Goal: Transaction & Acquisition: Book appointment/travel/reservation

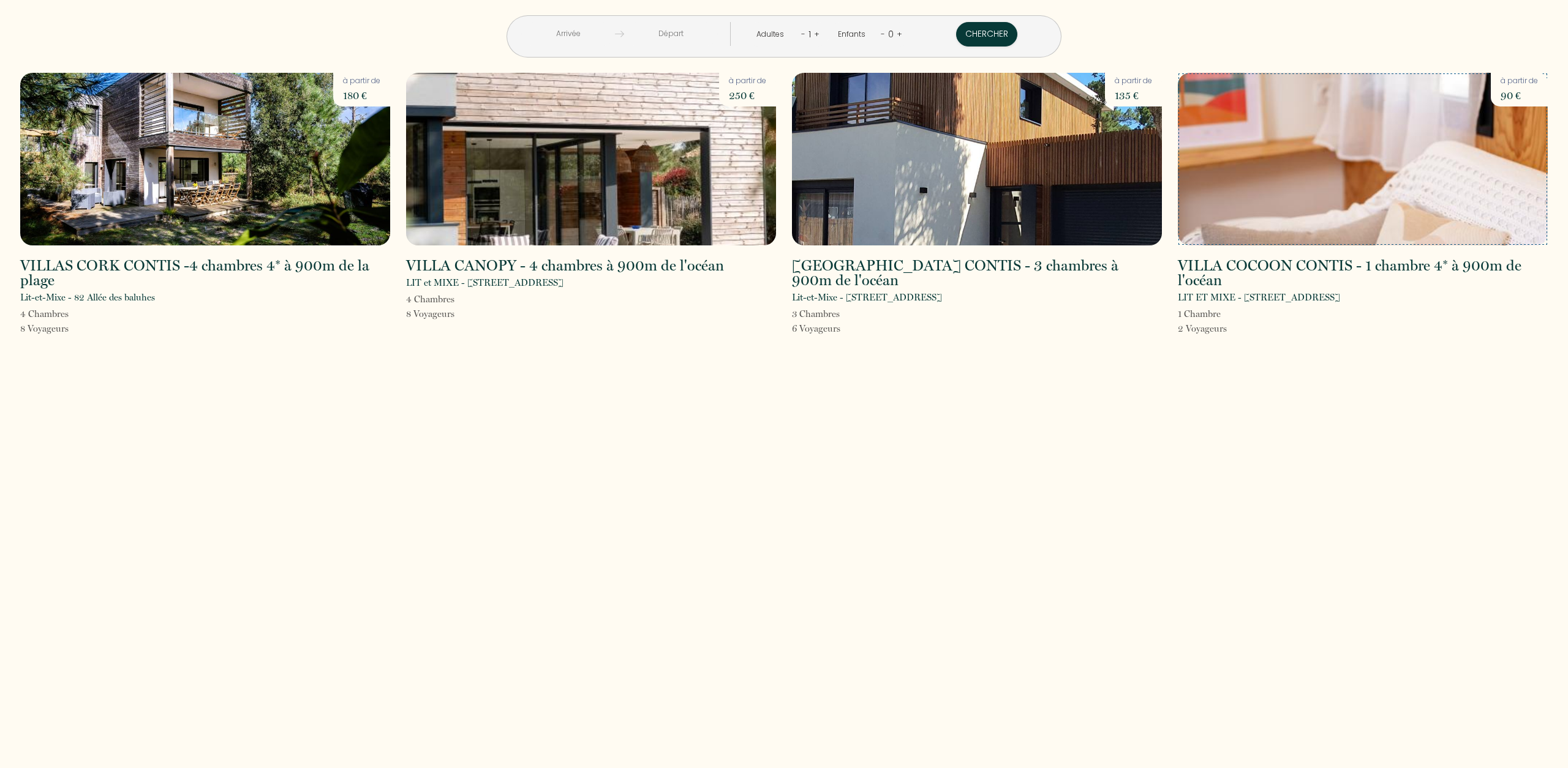
click at [1354, 192] on img at bounding box center [1363, 159] width 370 height 173
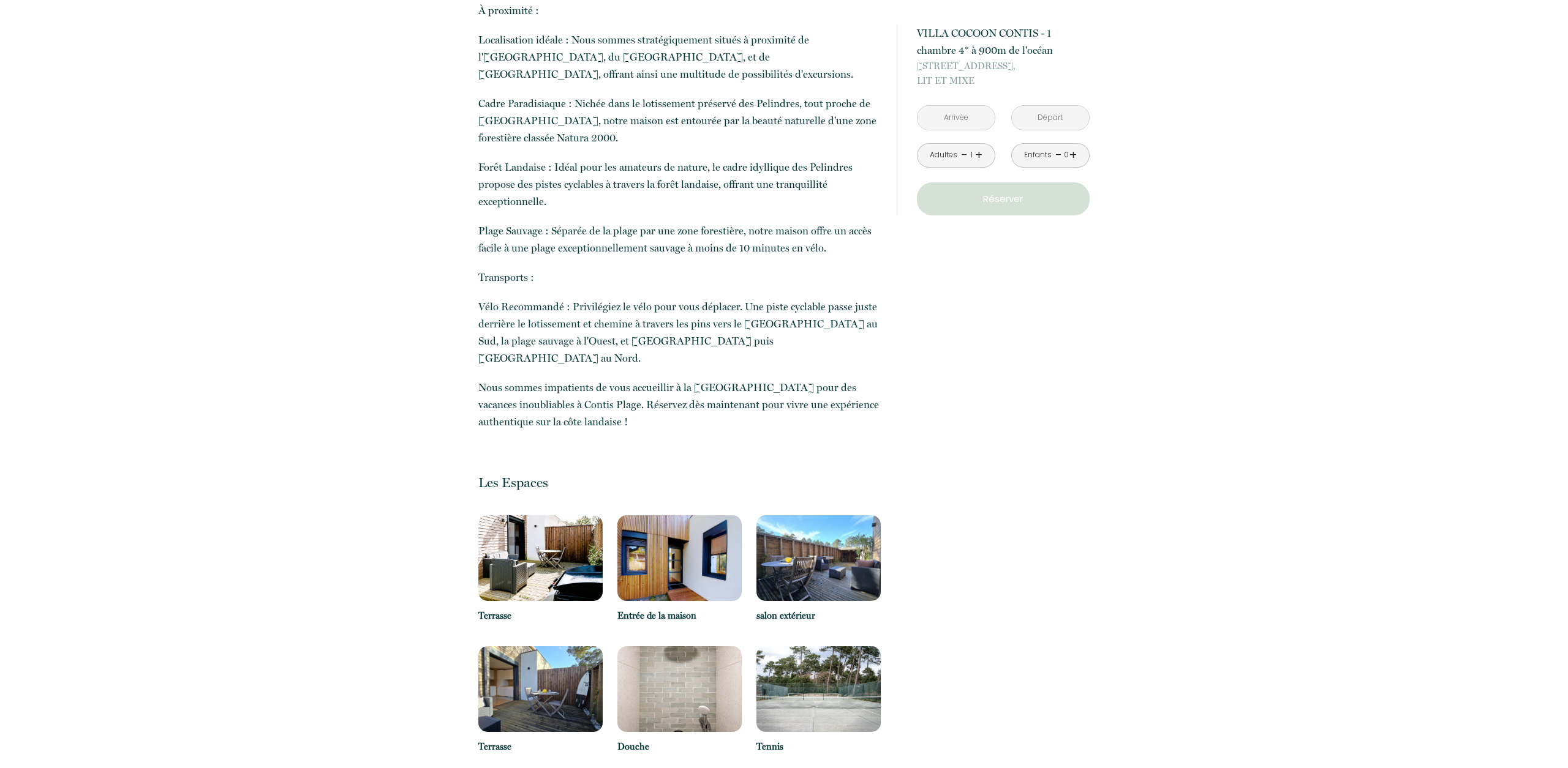
scroll to position [1039, 0]
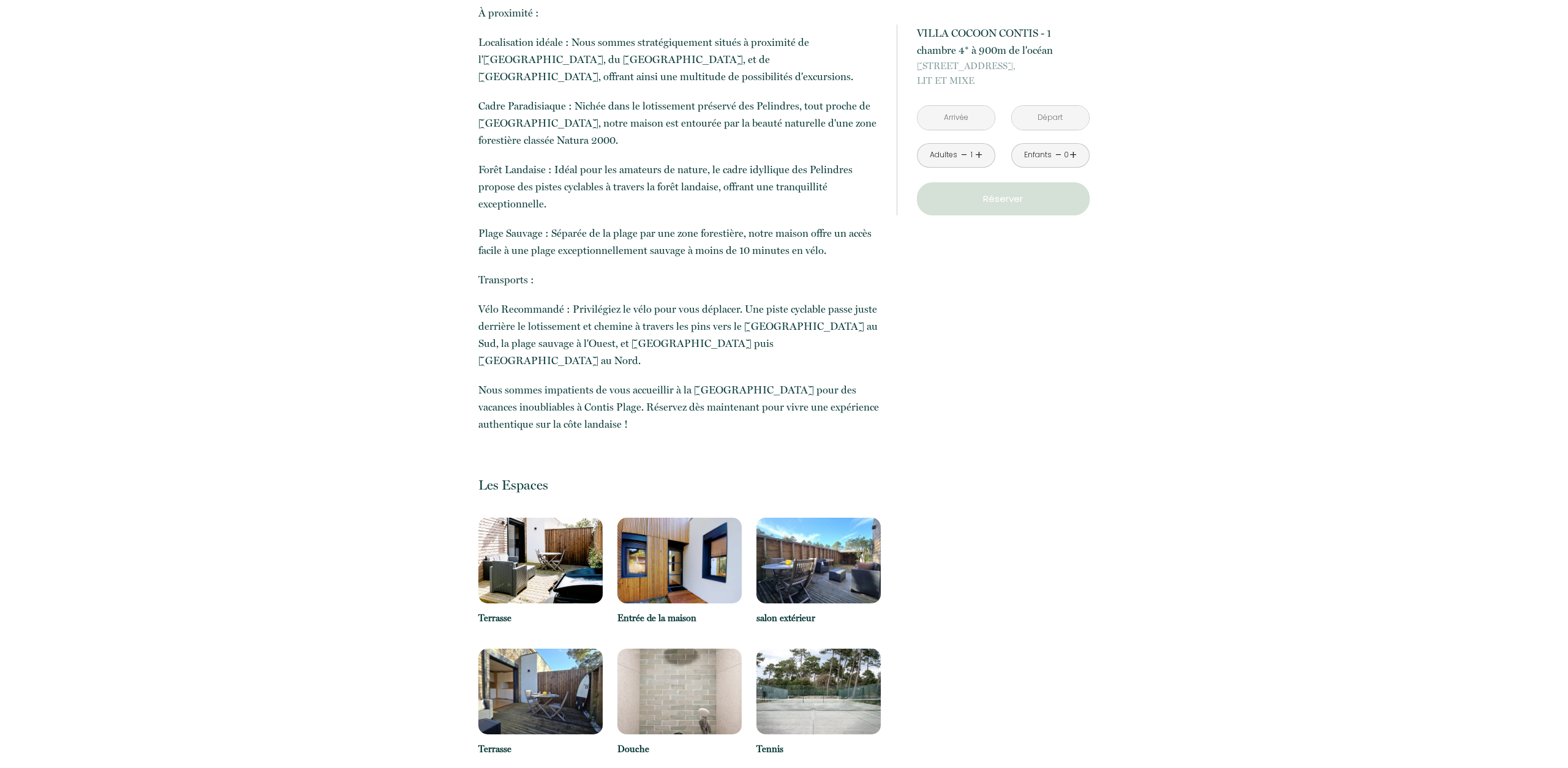
click at [966, 112] on input "text" at bounding box center [955, 118] width 77 height 24
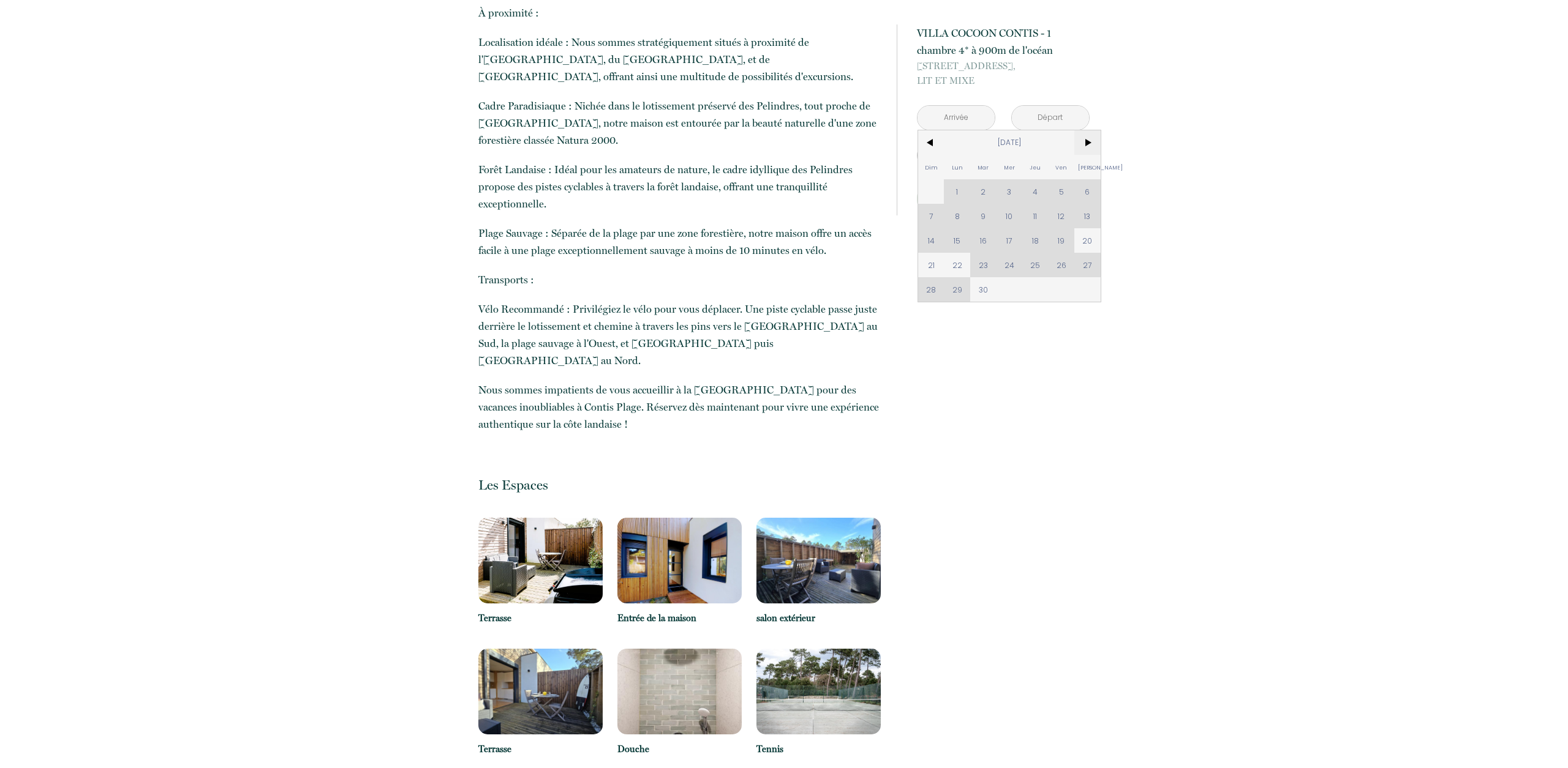
click at [1088, 142] on span ">" at bounding box center [1087, 142] width 26 height 25
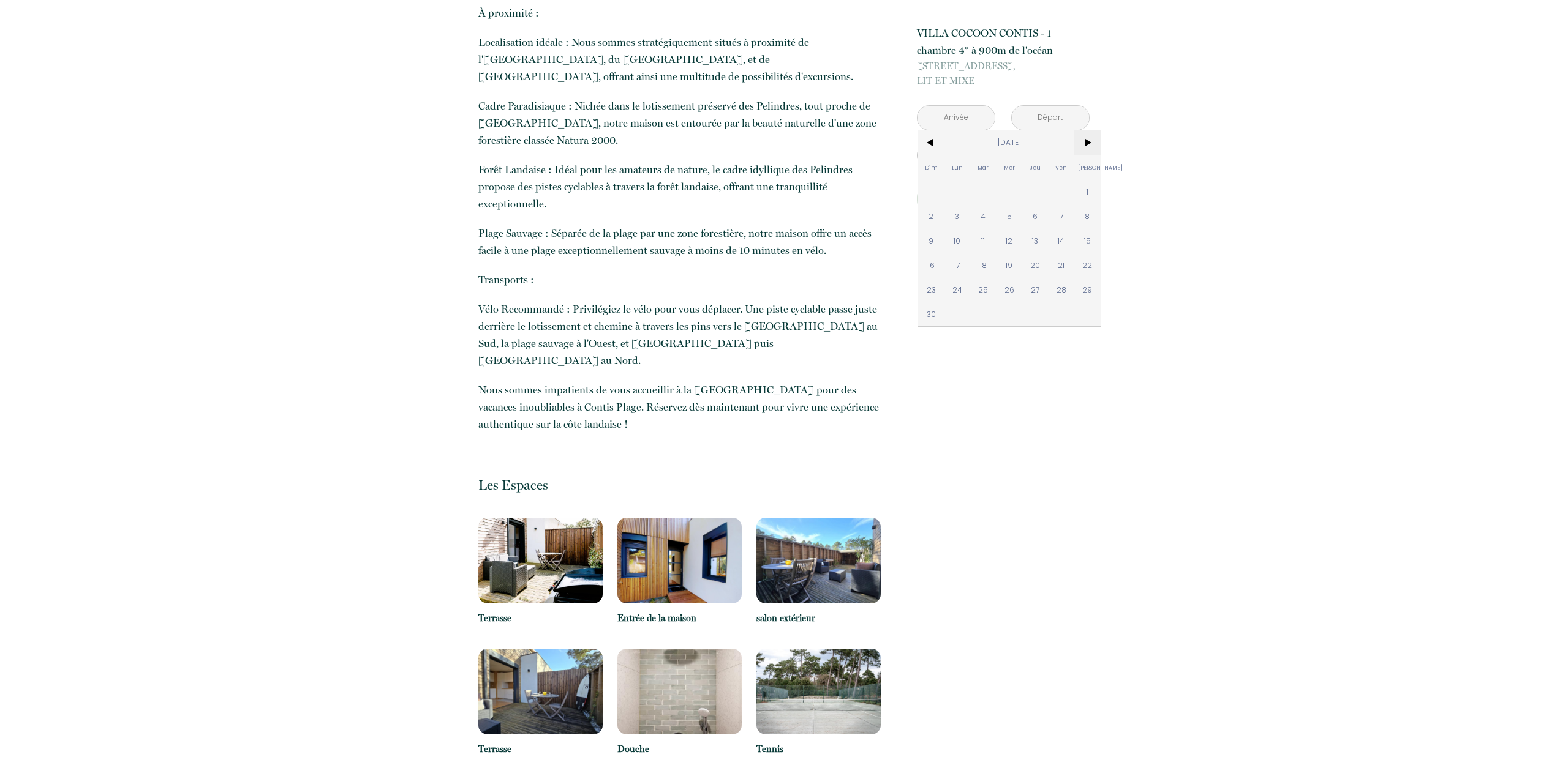
click at [1088, 142] on span ">" at bounding box center [1087, 142] width 26 height 25
click at [983, 289] on div "Dim Lun Mar Mer Jeu Ven Sam 1 2 3 4 5 6 7 8 9 10 11 12 13 14 15 16 17 18 19 20 …" at bounding box center [1009, 216] width 182 height 172
click at [1011, 292] on div "Dim Lun Mar Mer Jeu Ven Sam 1 2 3 4 5 6 7 8 9 10 11 12 13 14 15 16 17 18 19 20 …" at bounding box center [1009, 216] width 182 height 172
click at [1088, 141] on span ">" at bounding box center [1087, 142] width 26 height 25
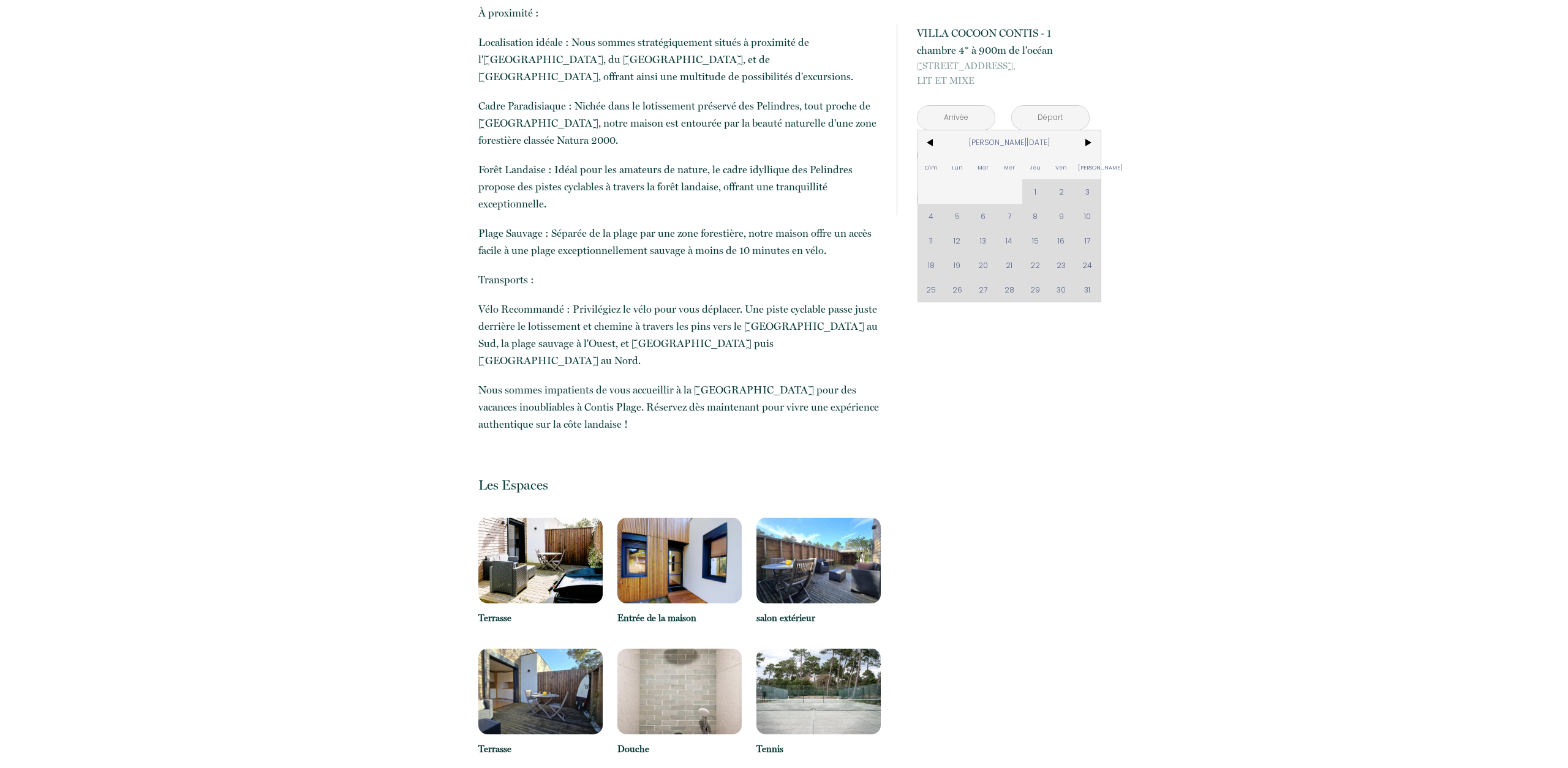
click at [1060, 219] on div "Dim Lun Mar Mer Jeu Ven Sam 1 2 3 4 5 6 7 8 9 10 11 12 13 14 15 16 17 18 19 20 …" at bounding box center [1009, 216] width 182 height 172
click at [1041, 213] on div "Dim Lun Mar Mer Jeu Ven Sam 1 2 3 4 5 6 7 8 9 10 11 12 13 14 15 16 17 18 19 20 …" at bounding box center [1009, 216] width 182 height 172
click at [1088, 140] on span ">" at bounding box center [1087, 142] width 26 height 25
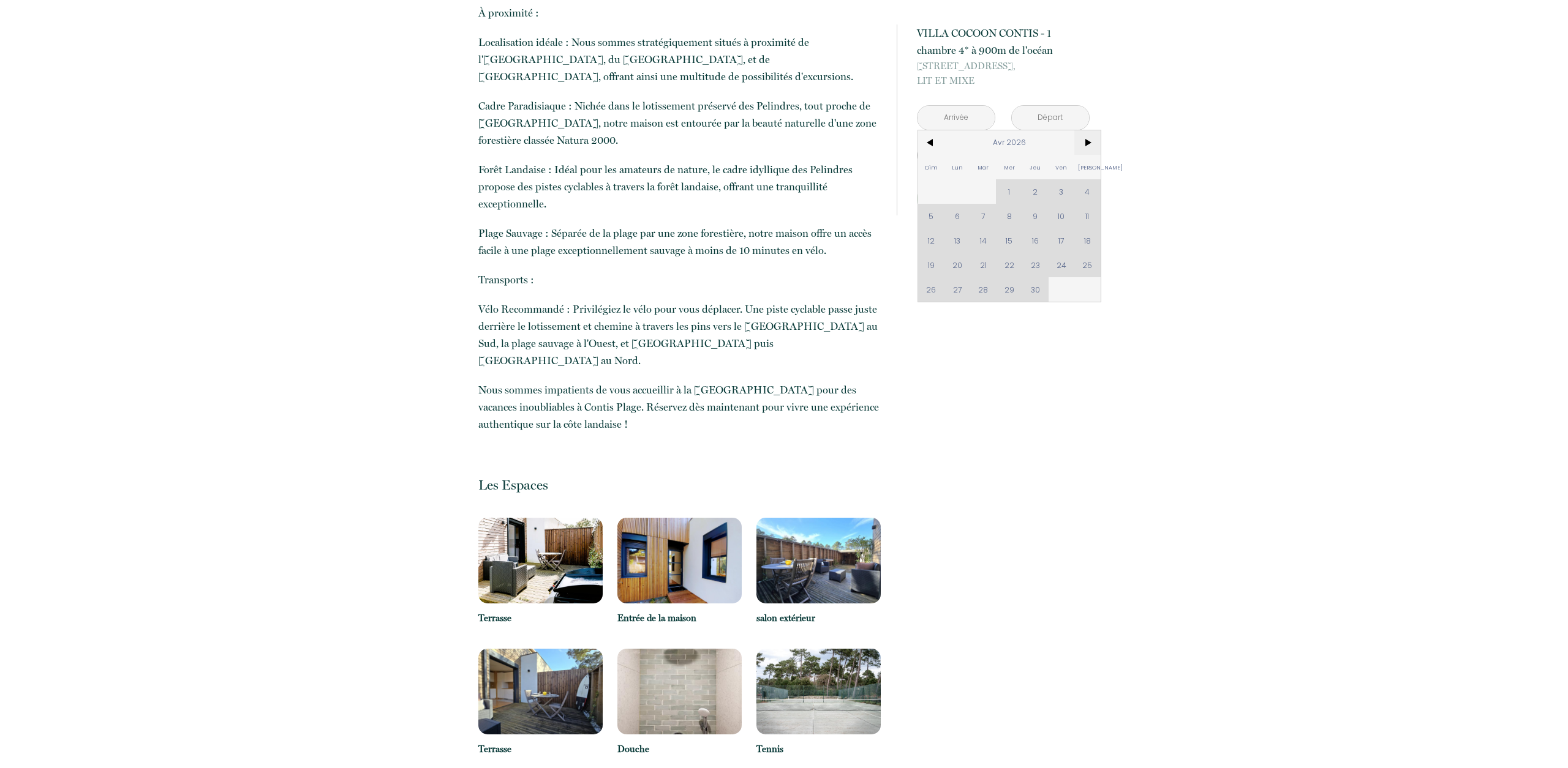
click at [1088, 140] on span ">" at bounding box center [1087, 142] width 26 height 25
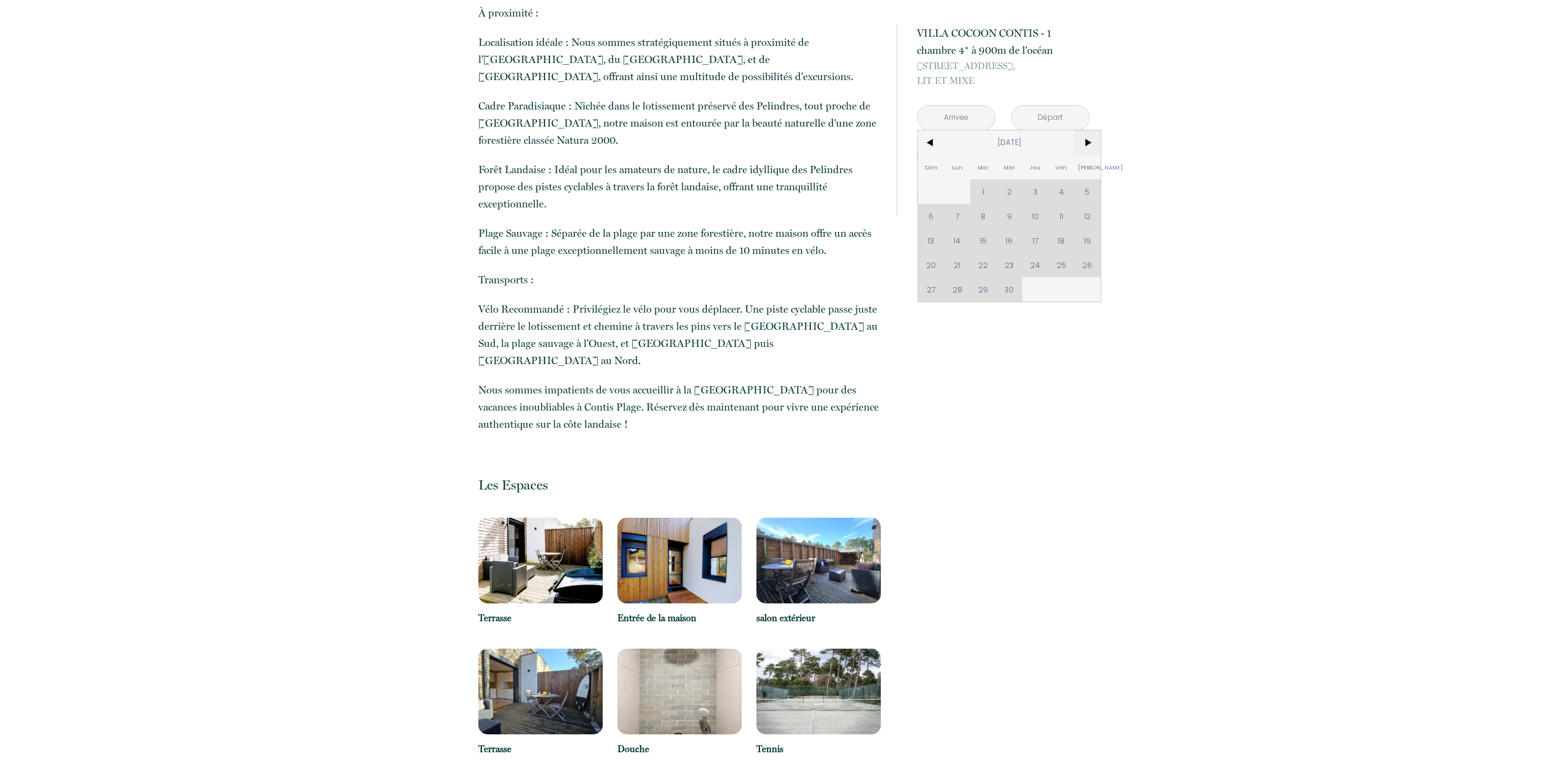
click at [1088, 140] on span ">" at bounding box center [1087, 142] width 26 height 25
click at [1037, 191] on div "Dim Lun Mar Mer Jeu Ven Sam 1 2 3 4 5 6 7 8 9 10 11 12 13 14 15 16 17 18 19 20 …" at bounding box center [1009, 216] width 182 height 172
click at [1032, 222] on div "Dim Lun Mar Mer Jeu Ven Sam 1 2 3 4 5 6 7 8 9 10 11 12 13 14 15 16 17 18 19 20 …" at bounding box center [1009, 216] width 182 height 172
click at [929, 140] on span "<" at bounding box center [931, 142] width 26 height 25
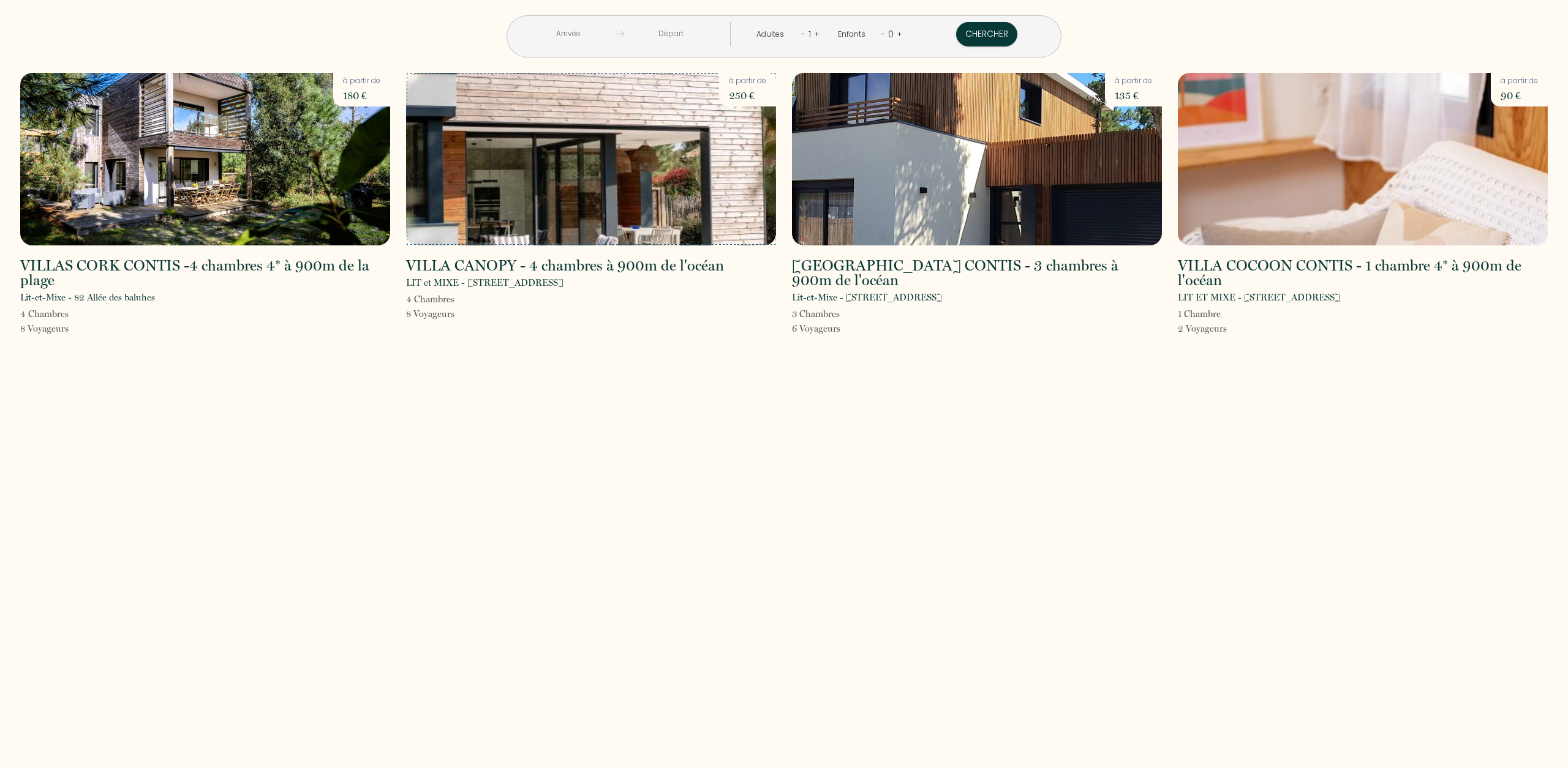
click at [627, 195] on img at bounding box center [591, 159] width 370 height 173
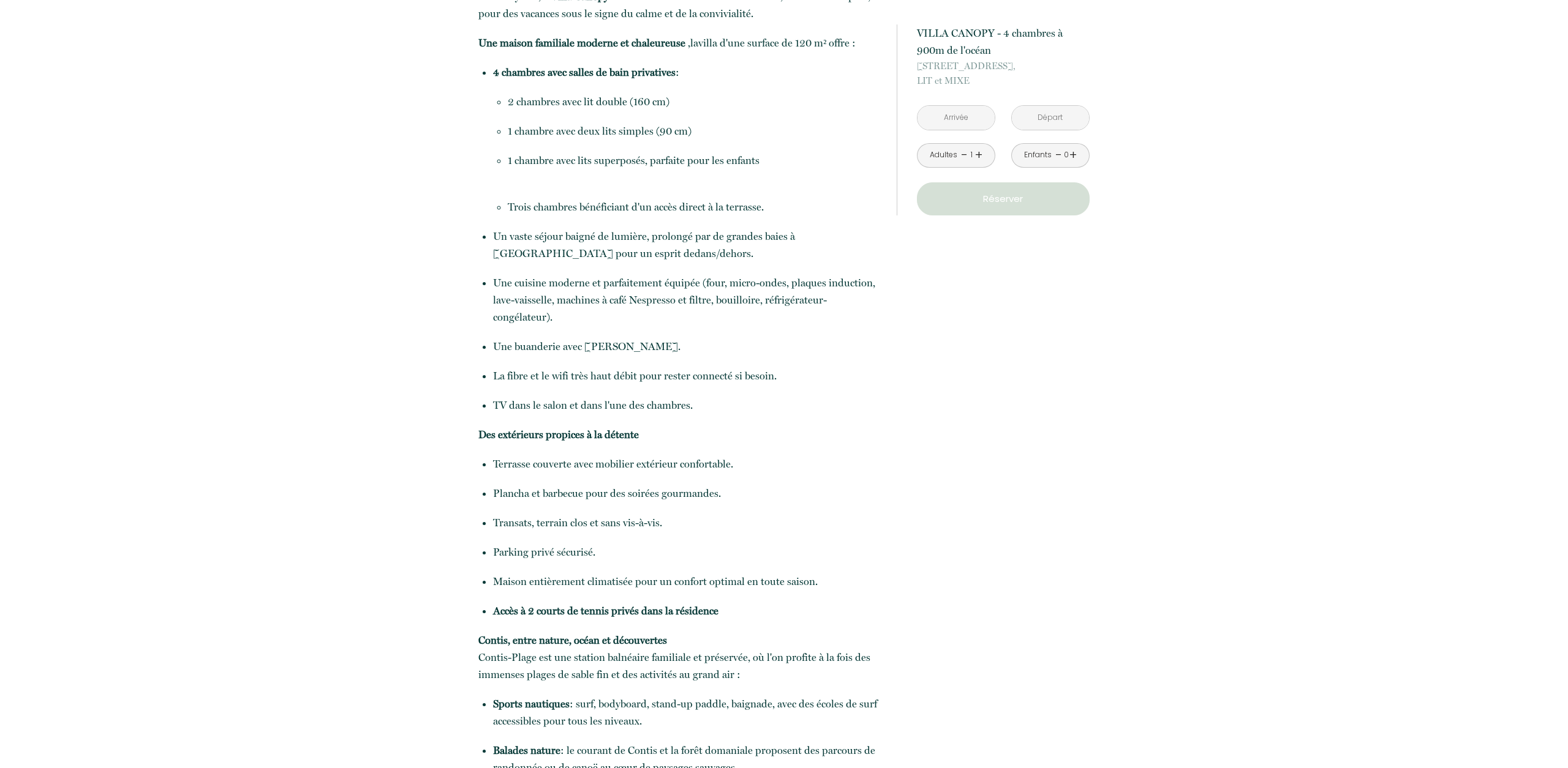
scroll to position [536, 0]
click at [962, 118] on input "text" at bounding box center [955, 118] width 77 height 24
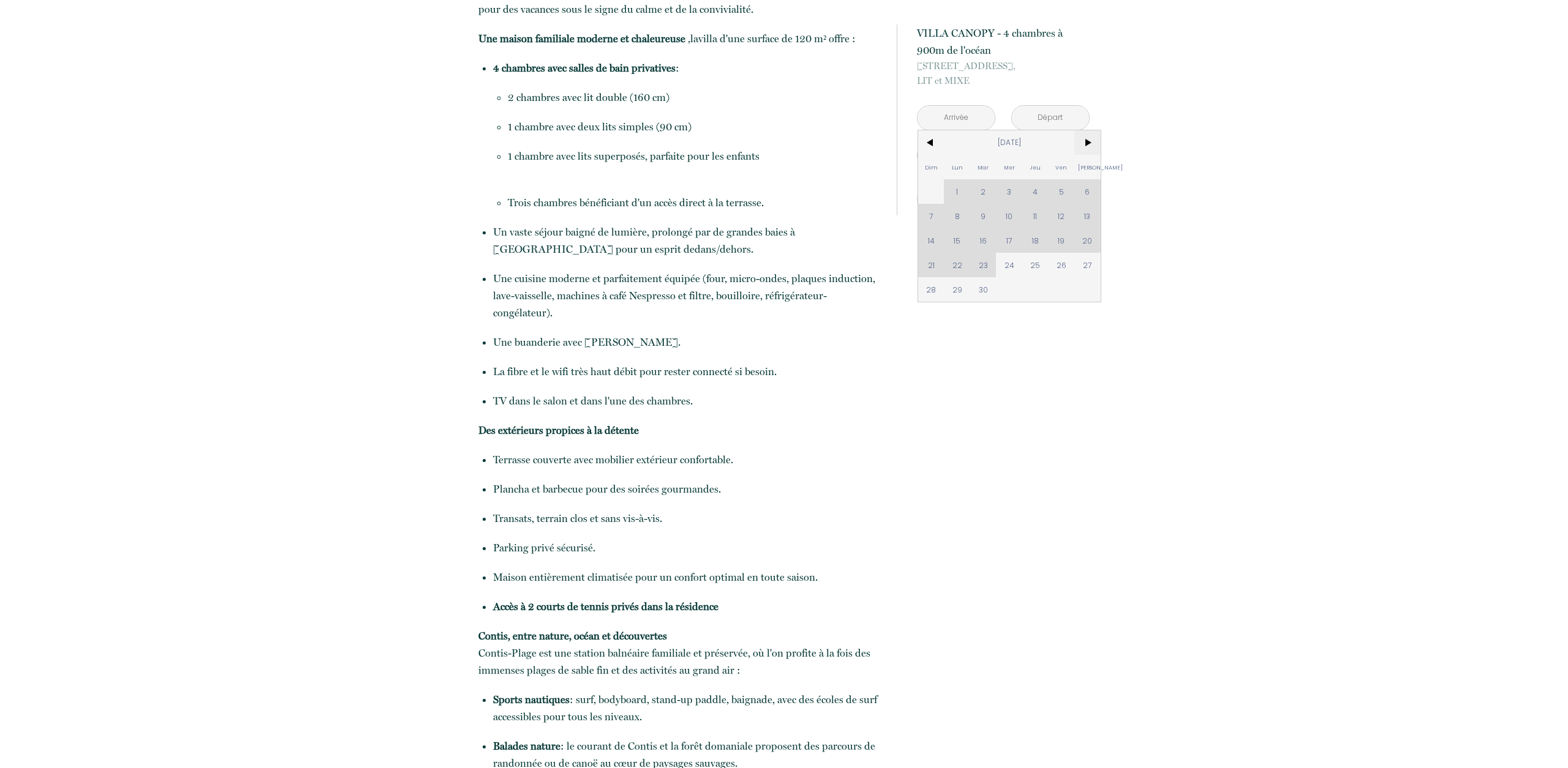
click at [1086, 146] on span ">" at bounding box center [1087, 142] width 26 height 25
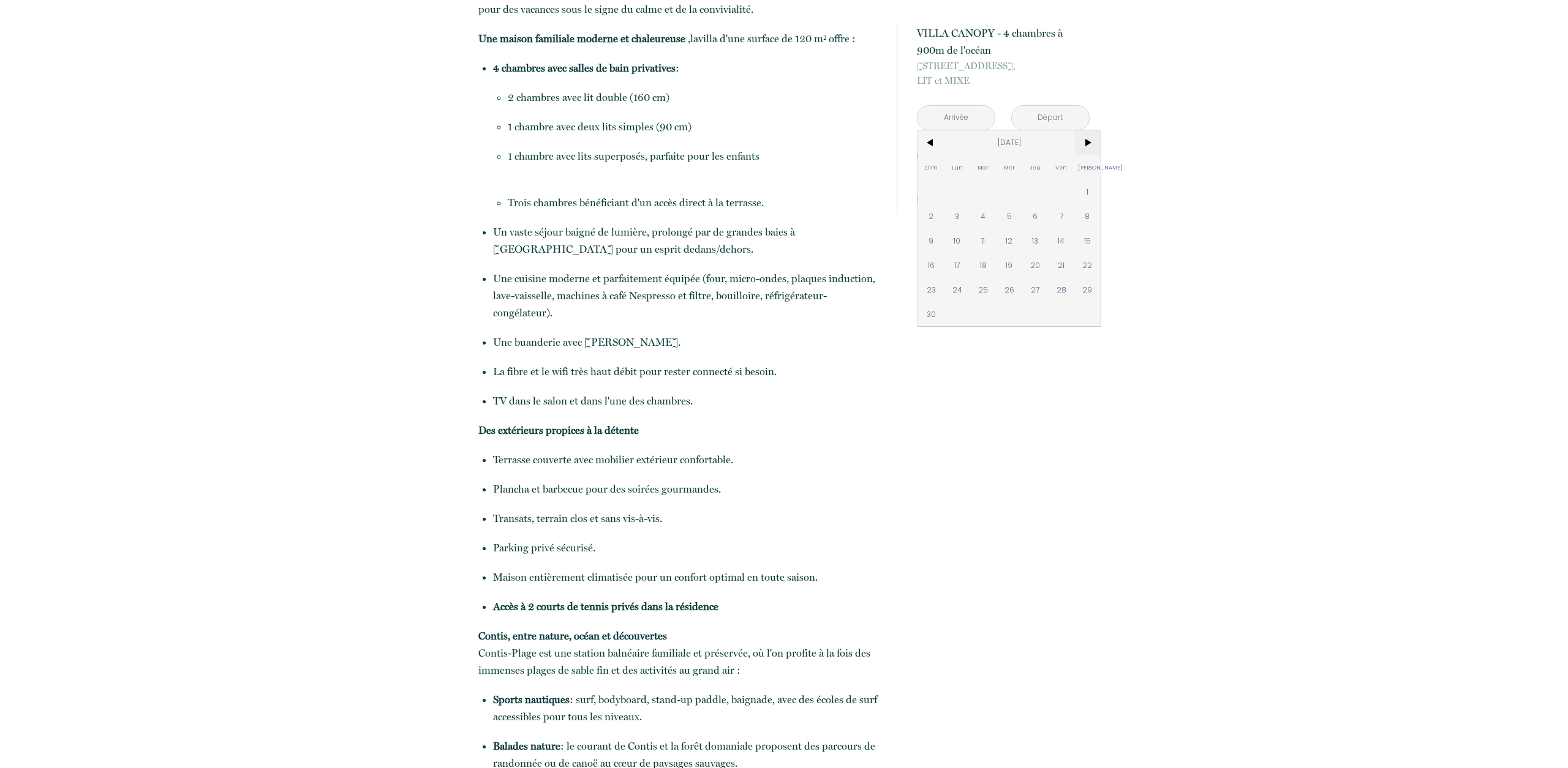
click at [1086, 146] on span ">" at bounding box center [1087, 142] width 26 height 25
click at [984, 286] on div "Dim Lun Mar Mer Jeu Ven Sam 1 2 3 4 5 6 7 8 9 10 11 12 13 14 15 16 17 18 19 20 …" at bounding box center [1009, 216] width 182 height 172
click at [985, 240] on span "16" at bounding box center [983, 240] width 26 height 25
type input "[DATE]"
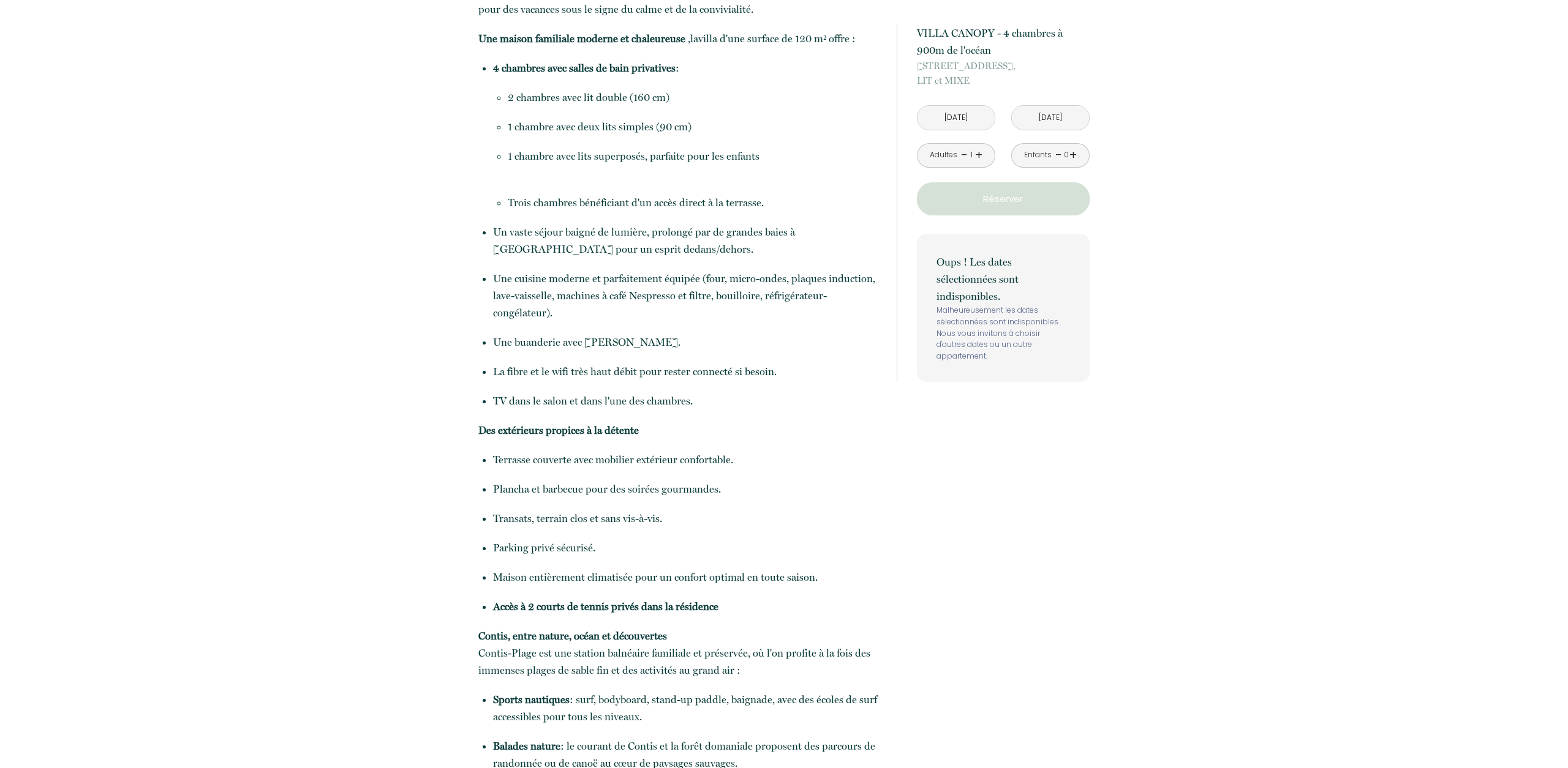
click at [1077, 121] on input "[DATE]" at bounding box center [1049, 118] width 77 height 24
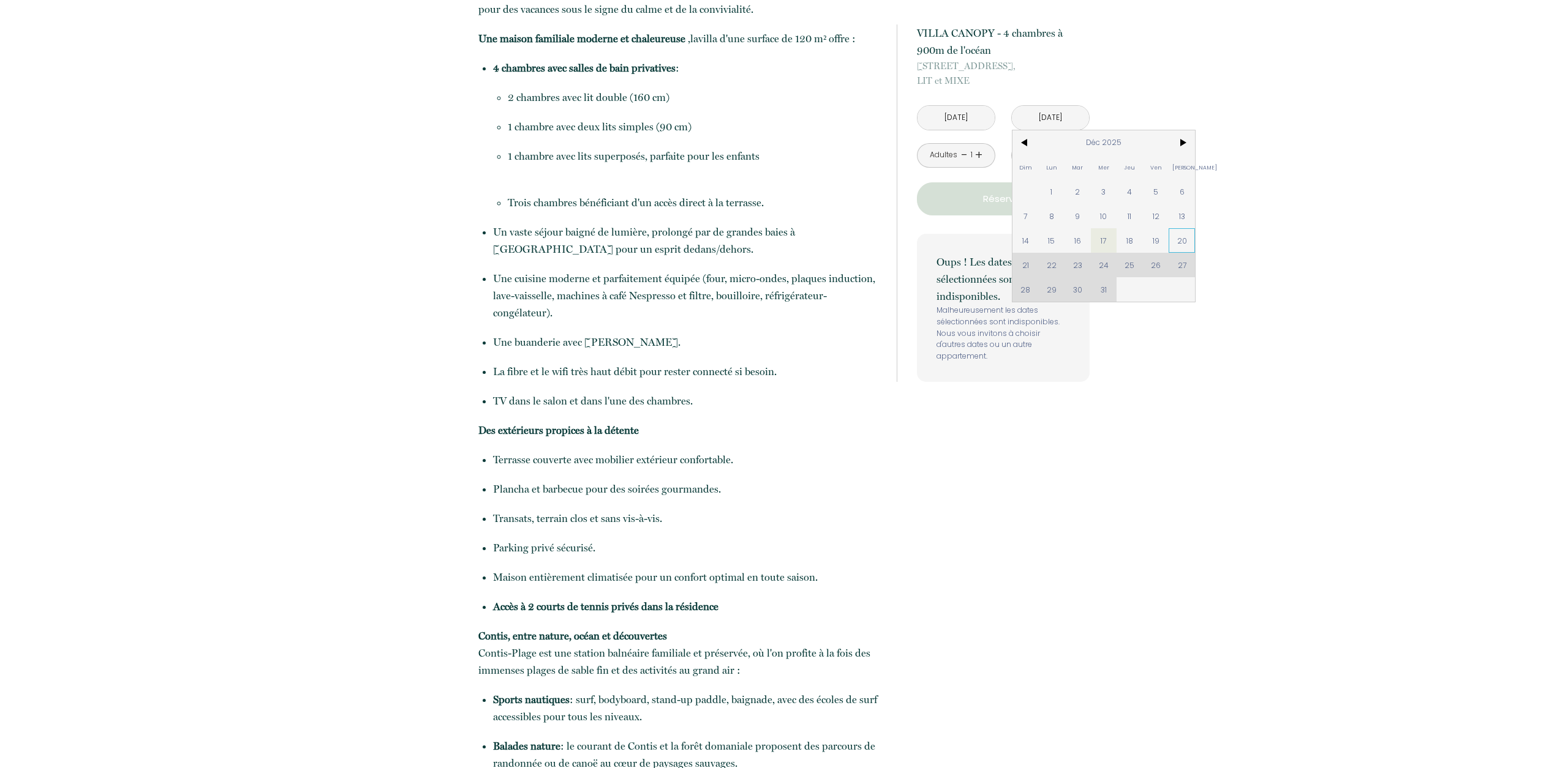
click at [1184, 244] on span "20" at bounding box center [1182, 240] width 26 height 25
type input "[DATE]"
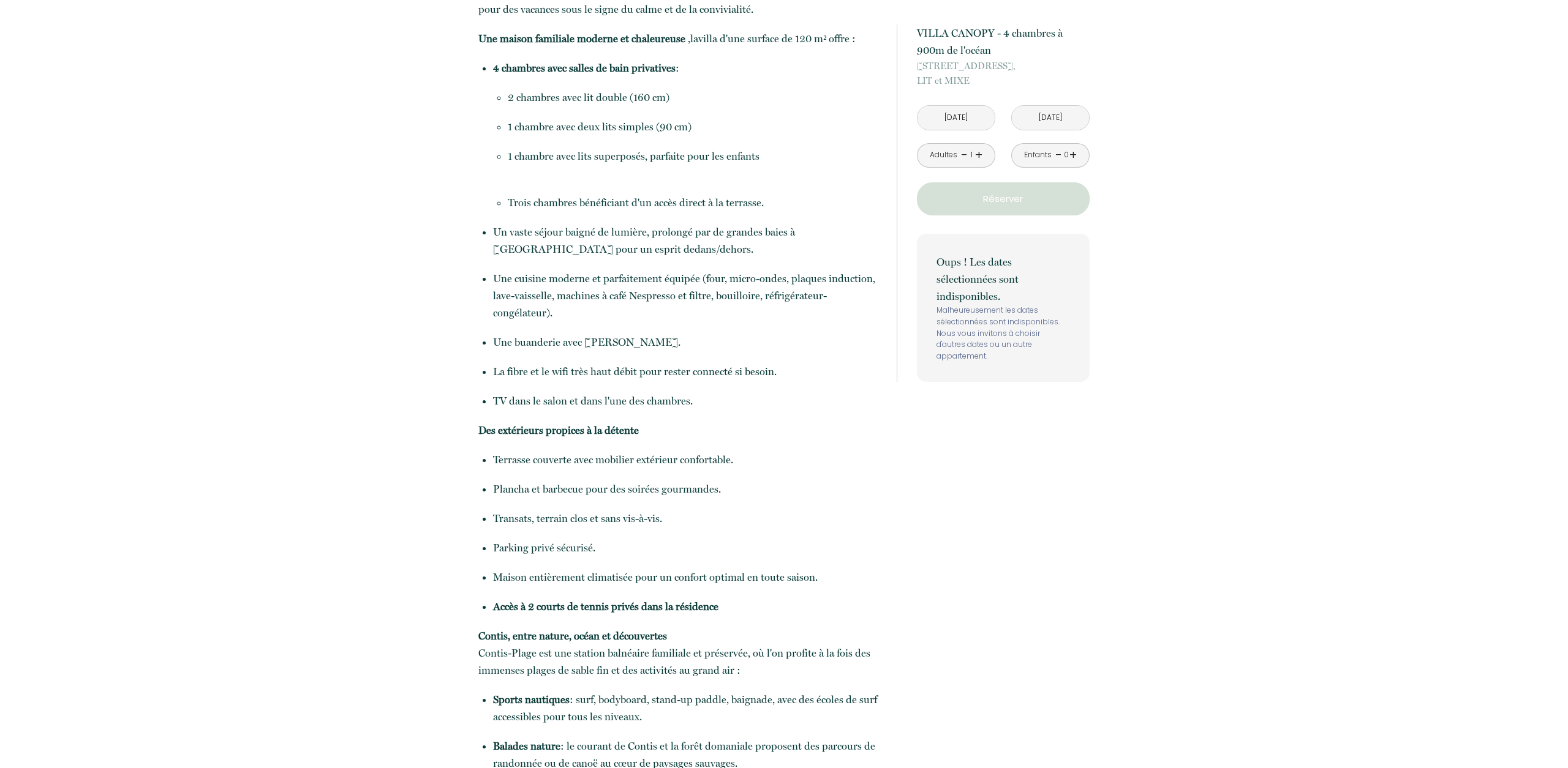
click at [964, 114] on input "[DATE]" at bounding box center [955, 118] width 77 height 24
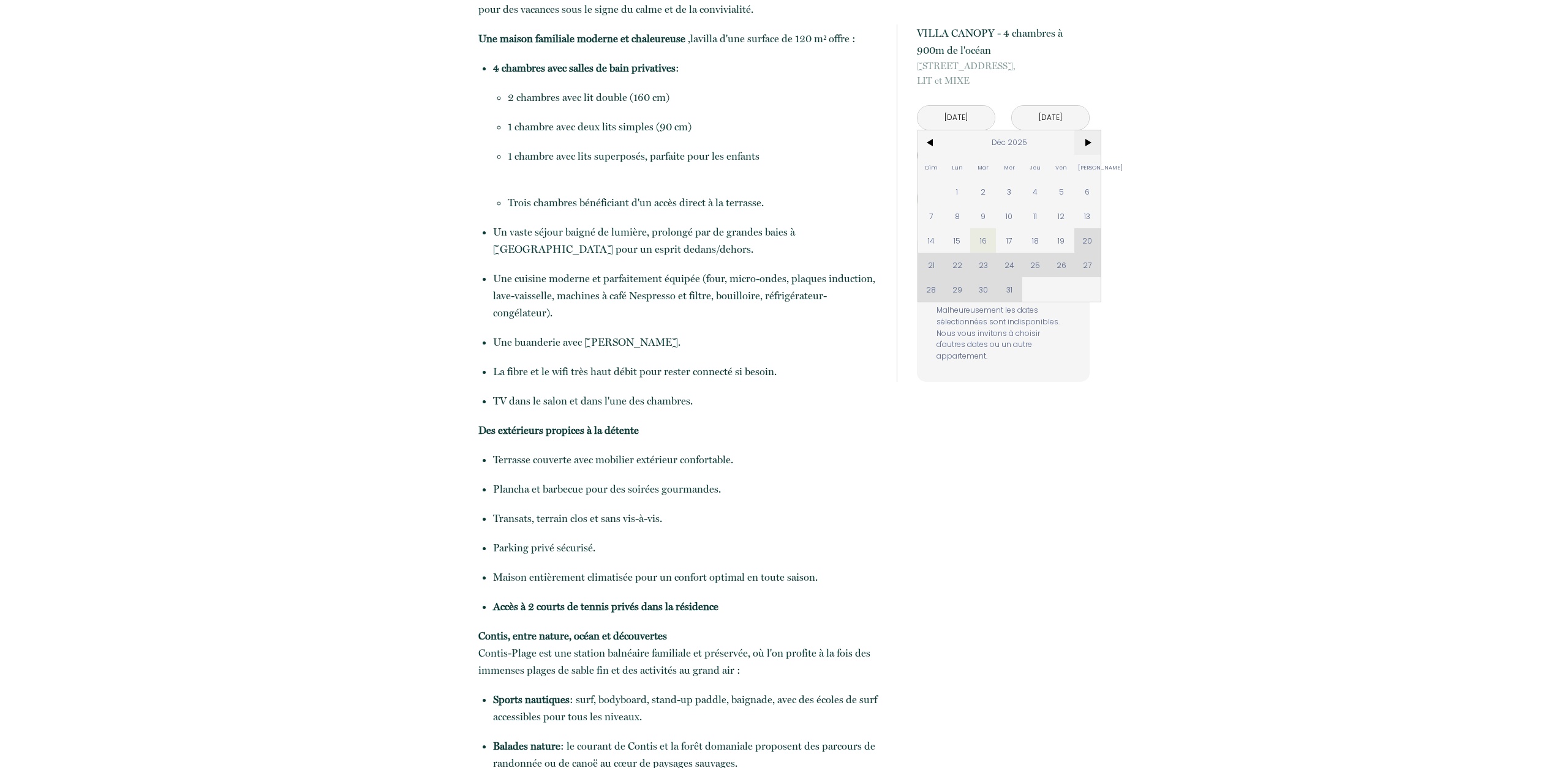
click at [1092, 146] on span ">" at bounding box center [1087, 142] width 26 height 25
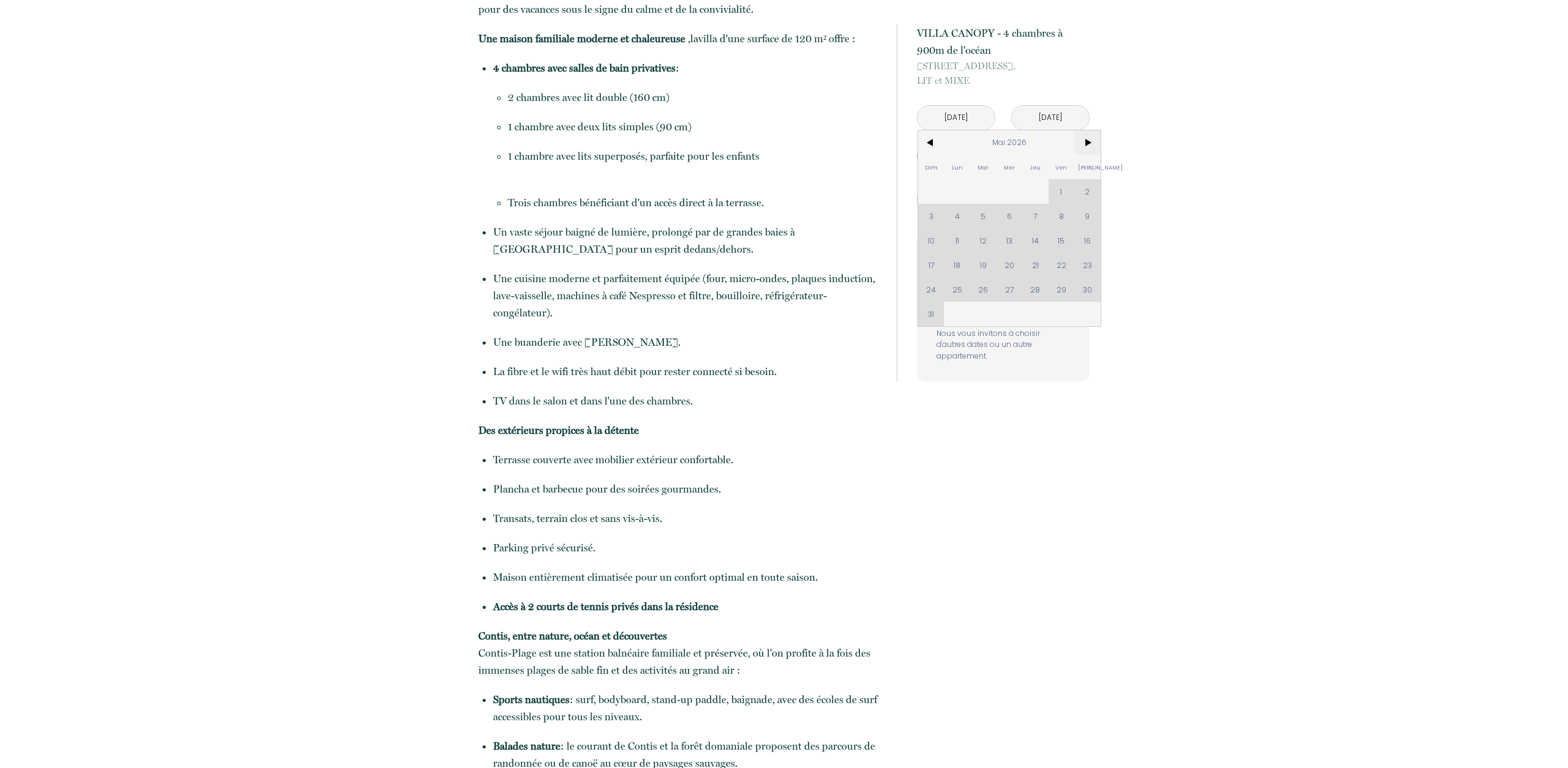
click at [1092, 146] on span ">" at bounding box center [1087, 142] width 26 height 25
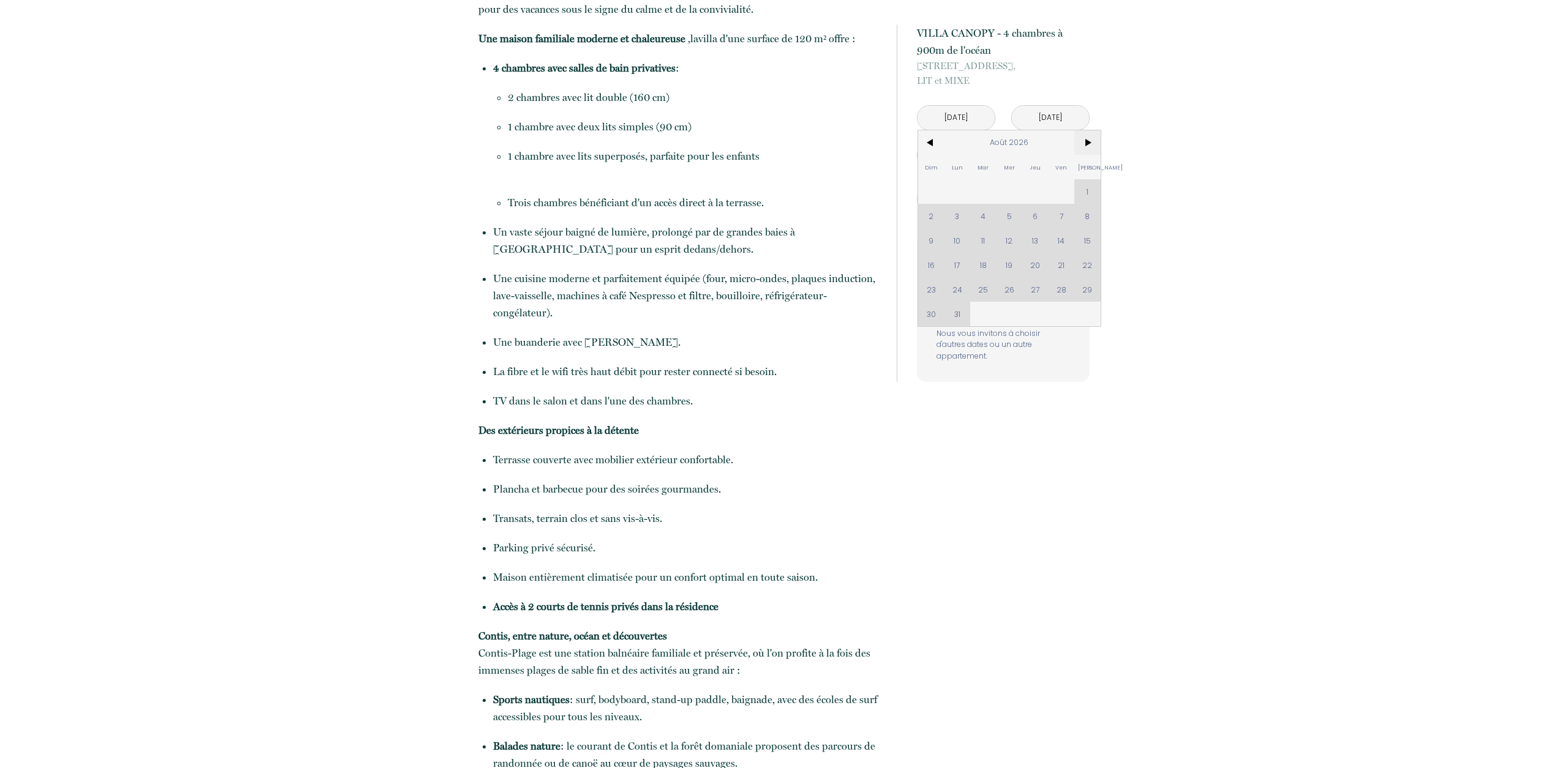
click at [1092, 146] on span ">" at bounding box center [1087, 142] width 26 height 25
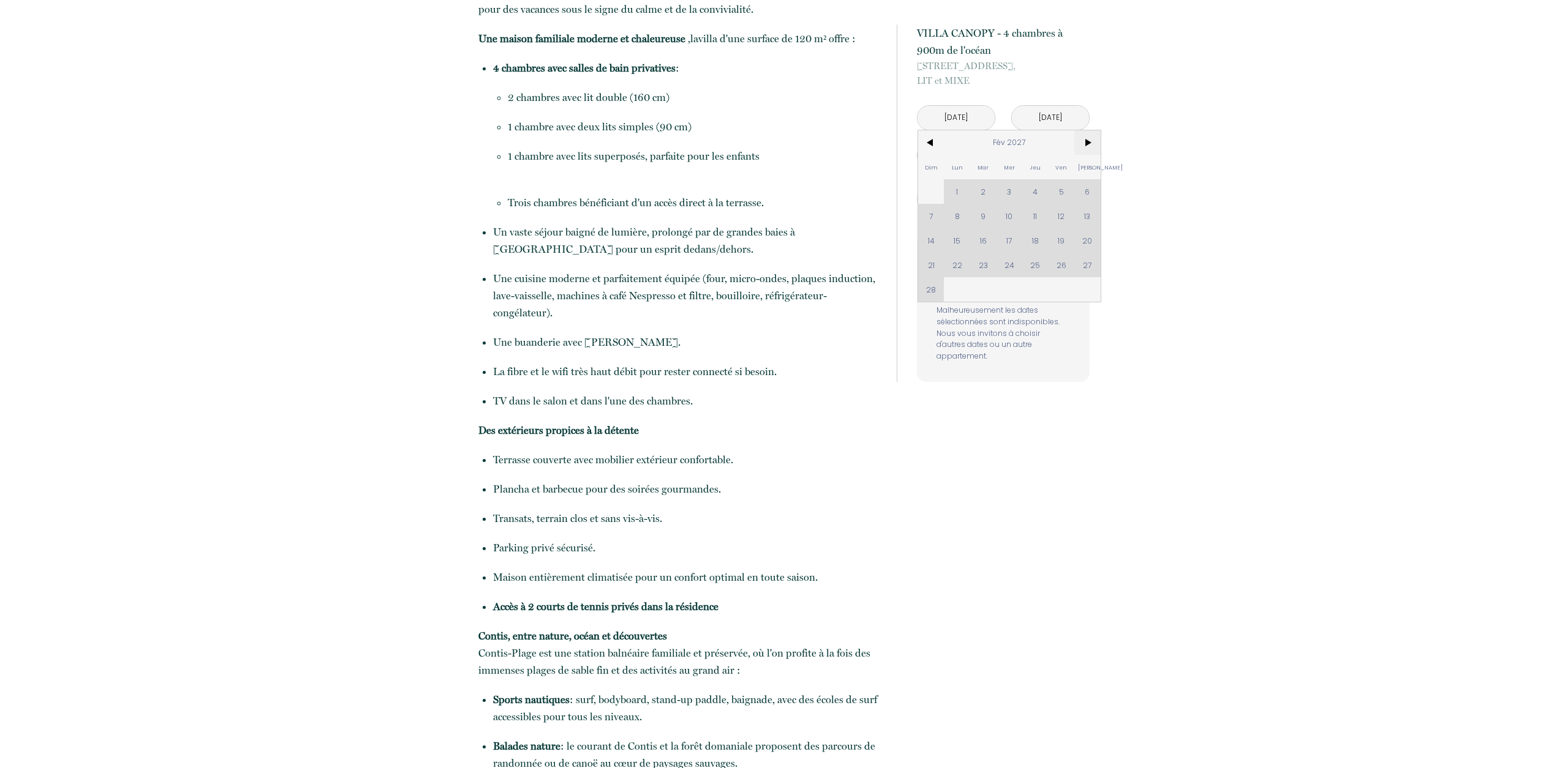
click at [1092, 146] on span ">" at bounding box center [1087, 142] width 26 height 25
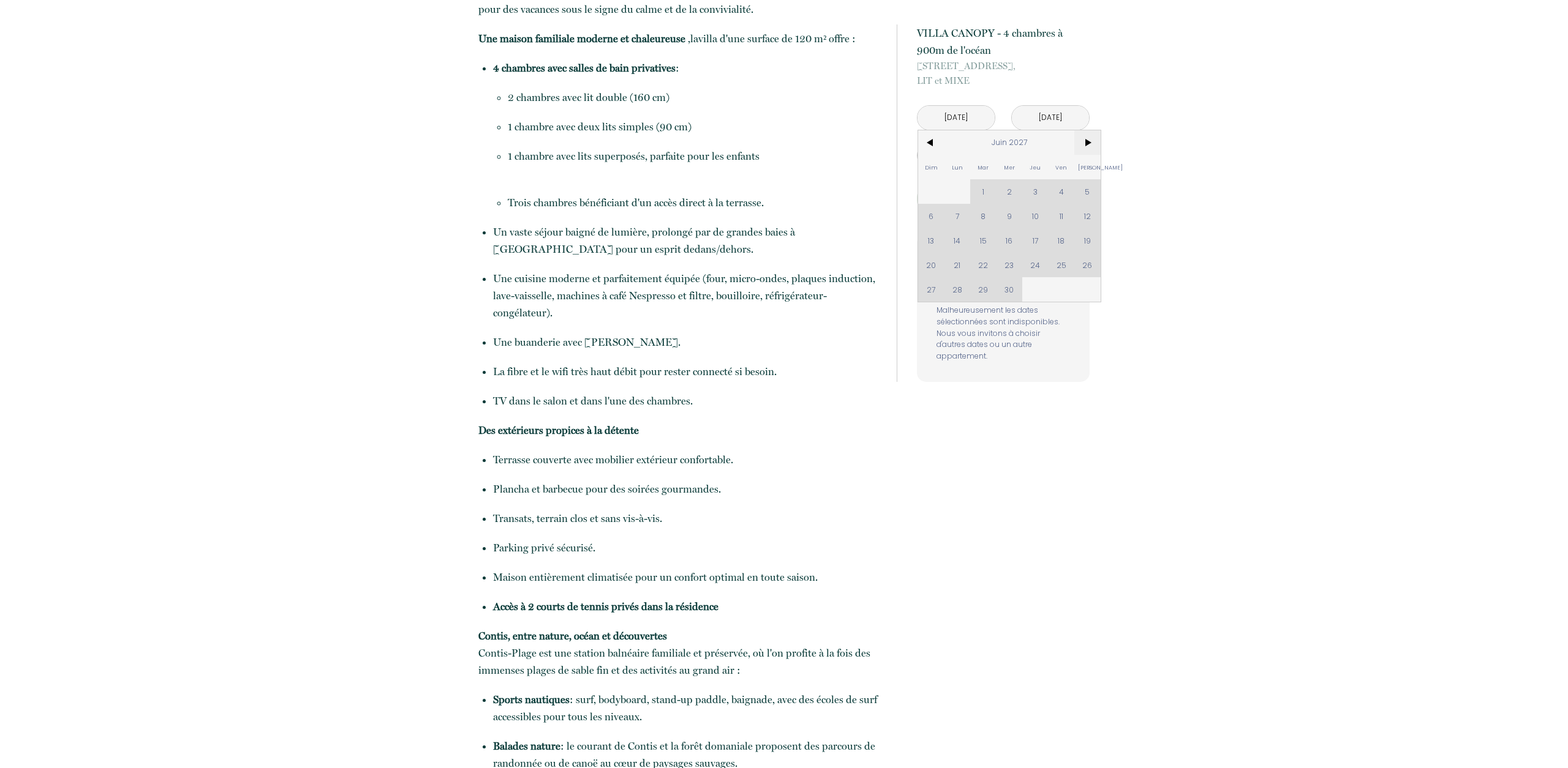
click at [1092, 146] on span ">" at bounding box center [1087, 142] width 26 height 25
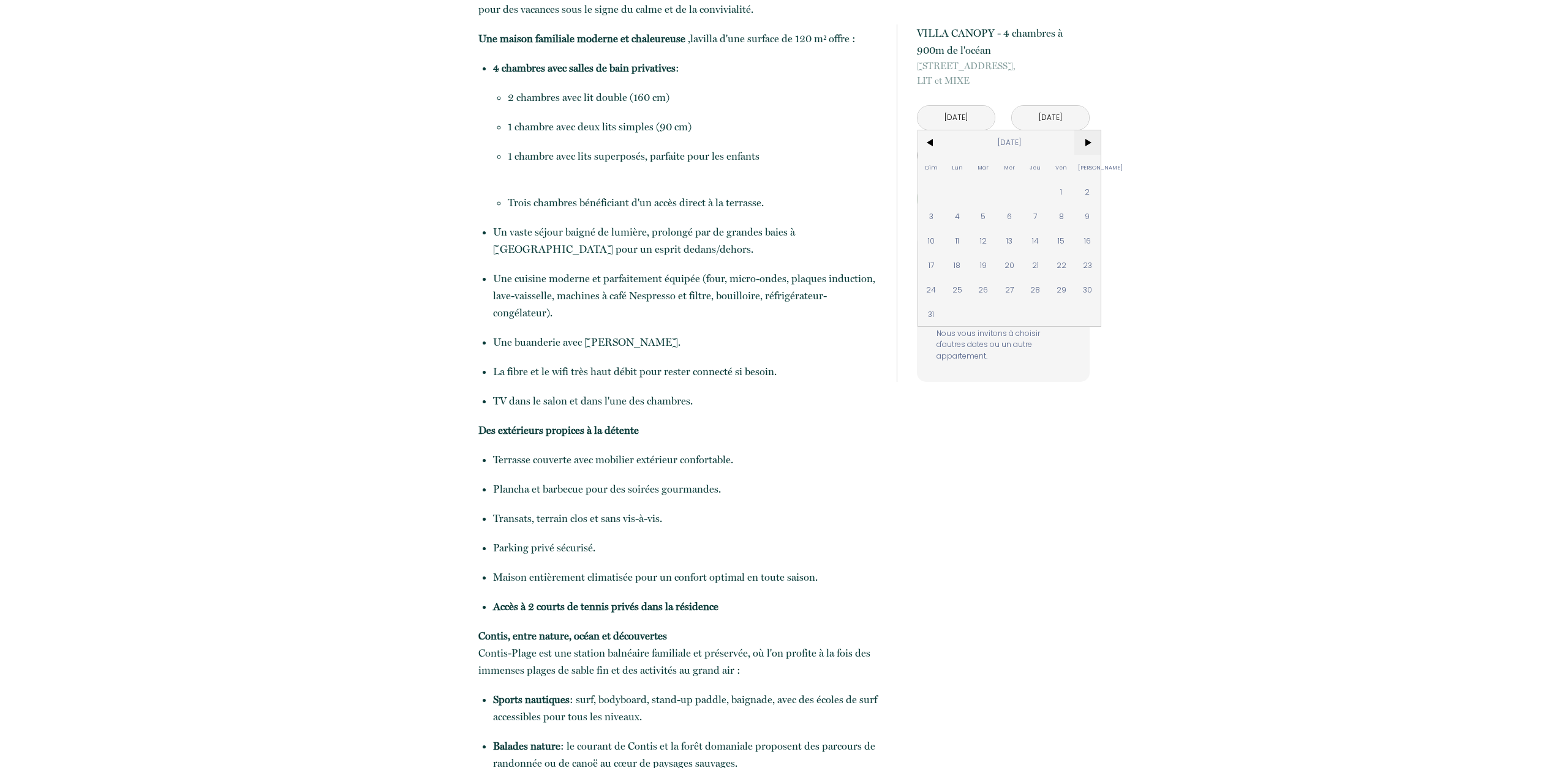
click at [1092, 144] on span ">" at bounding box center [1087, 142] width 26 height 25
click at [1092, 143] on span ">" at bounding box center [1087, 142] width 26 height 25
click at [1011, 290] on span "29" at bounding box center [1009, 289] width 26 height 25
type input "[DATE]"
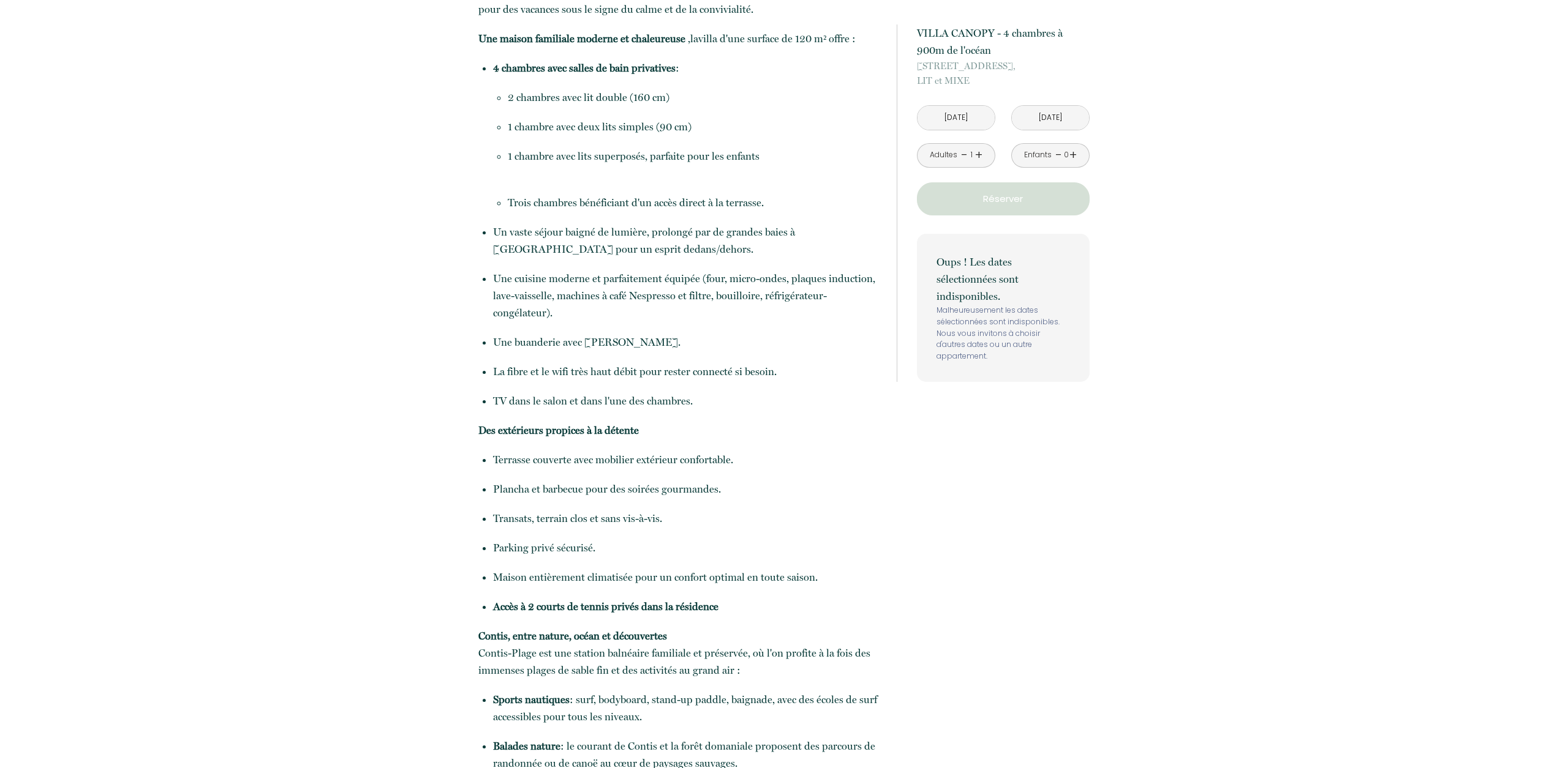
click at [1072, 117] on input "[DATE]" at bounding box center [1049, 118] width 77 height 24
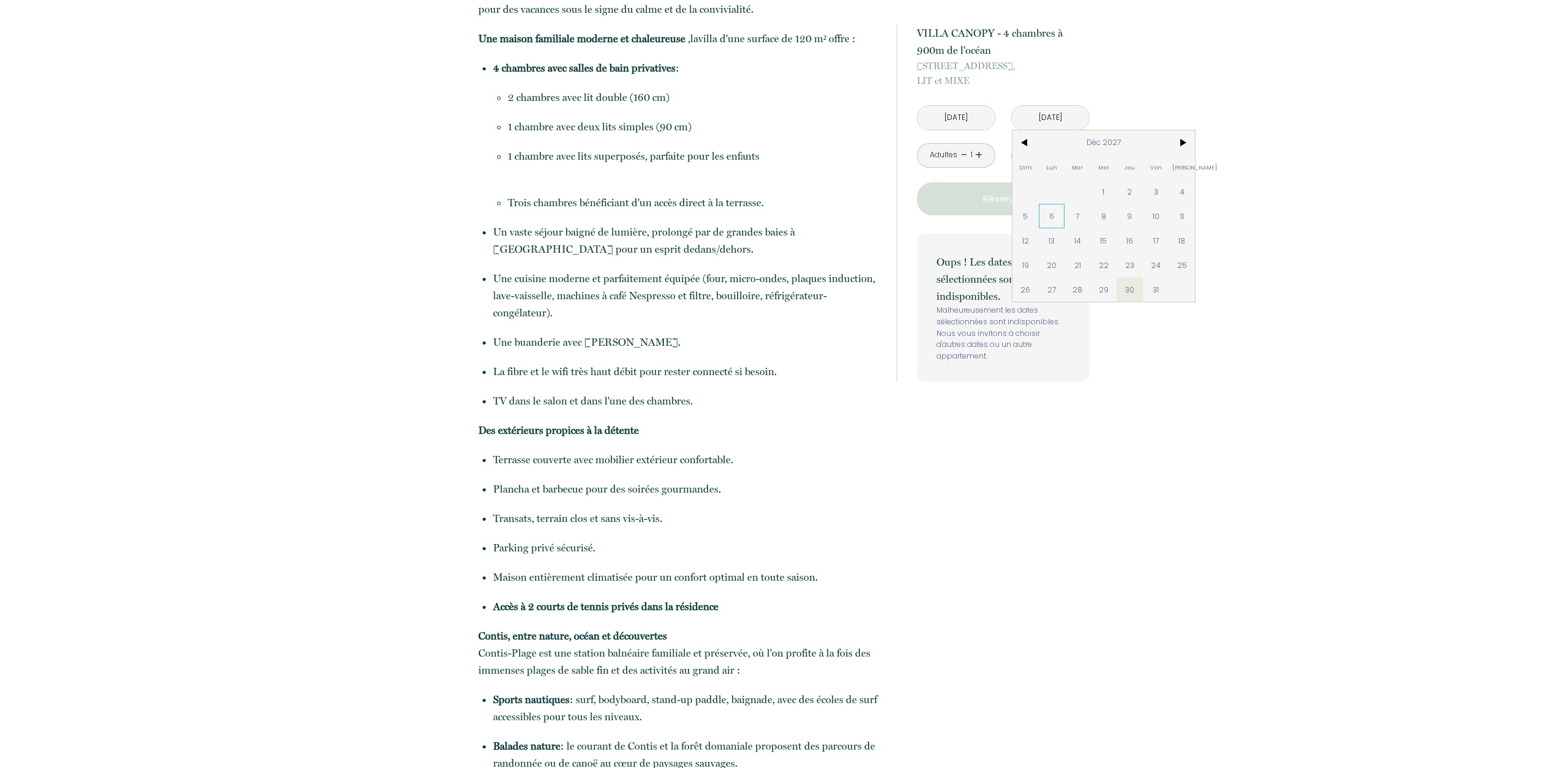
click at [1058, 213] on span "6" at bounding box center [1052, 216] width 26 height 25
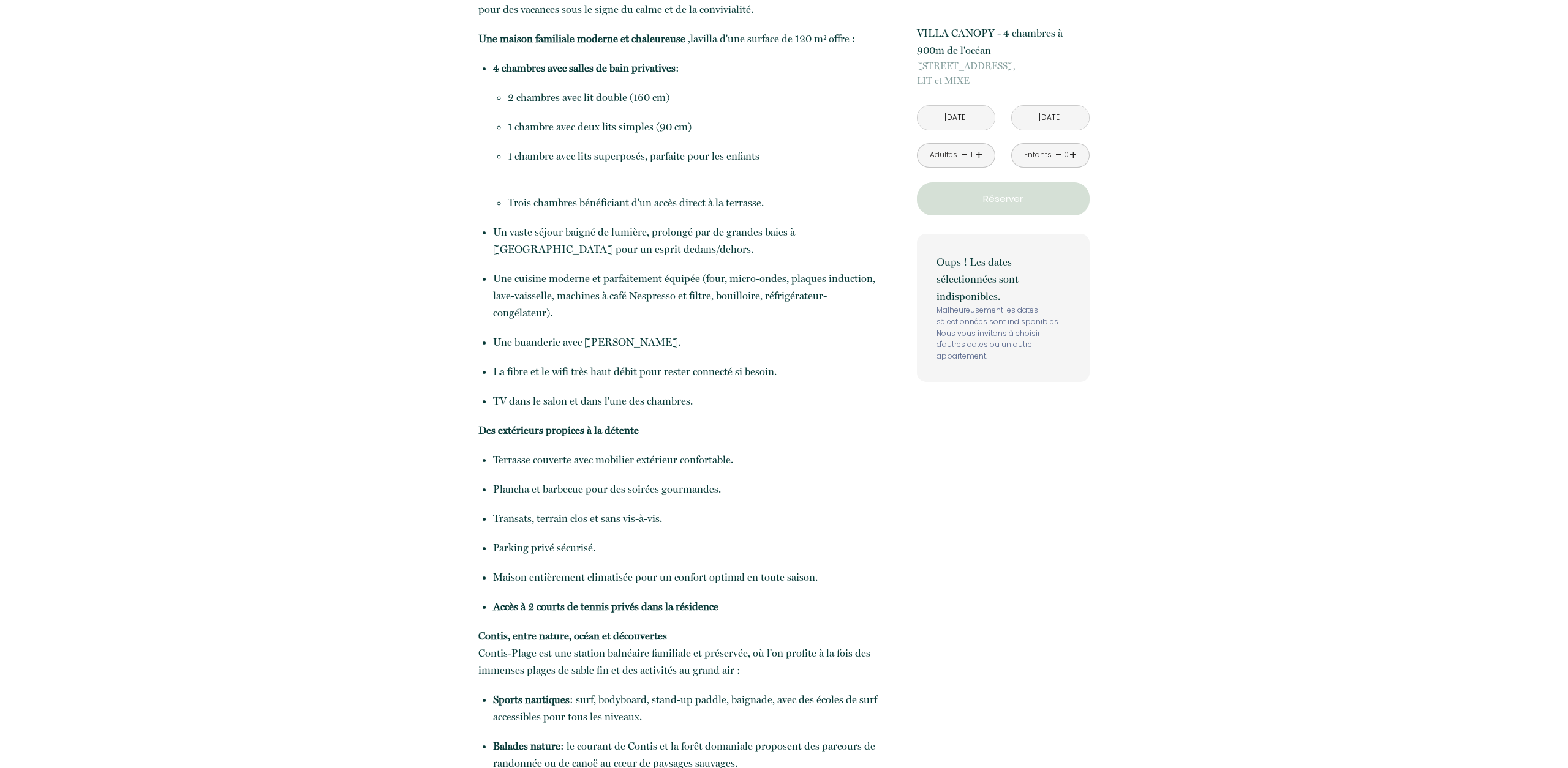
type input "[DATE]"
click at [977, 153] on link "+" at bounding box center [979, 155] width 7 height 19
click at [979, 153] on link "+" at bounding box center [979, 155] width 7 height 19
click at [1039, 199] on p "Réserver" at bounding box center [1003, 199] width 165 height 15
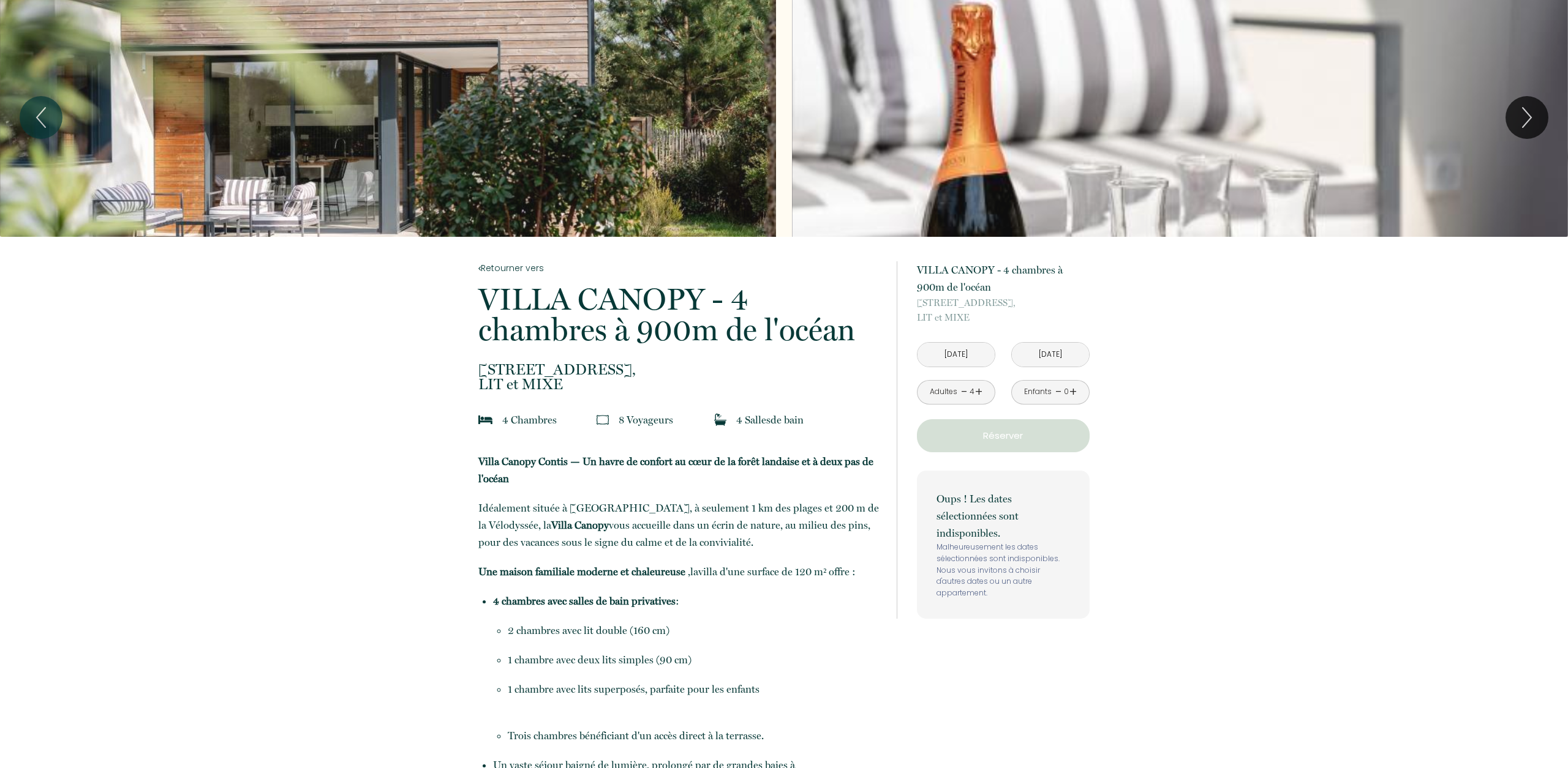
scroll to position [1, 0]
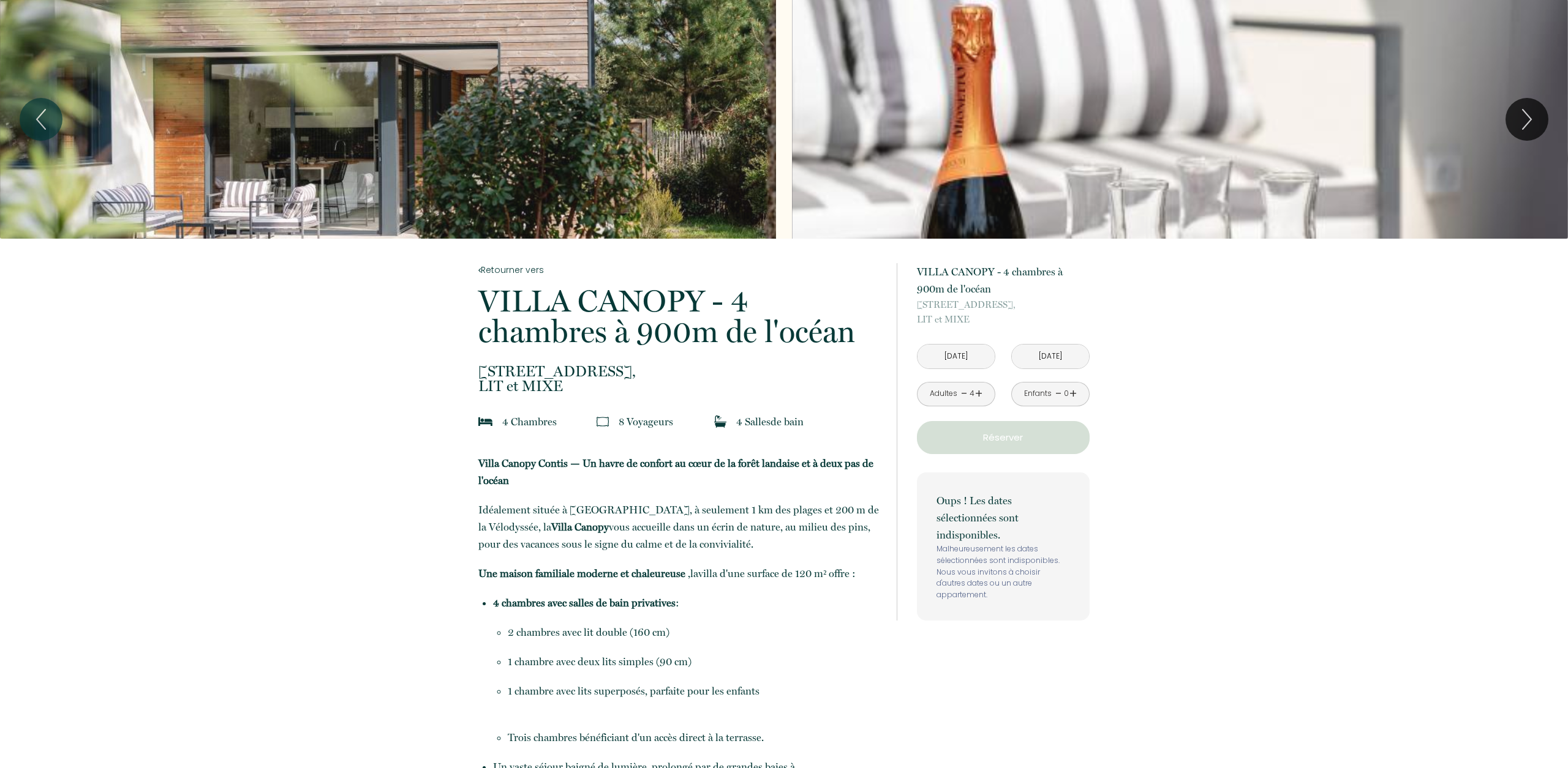
click at [998, 437] on p "Réserver" at bounding box center [1003, 438] width 165 height 15
click at [1075, 359] on input "[DATE]" at bounding box center [1049, 357] width 77 height 24
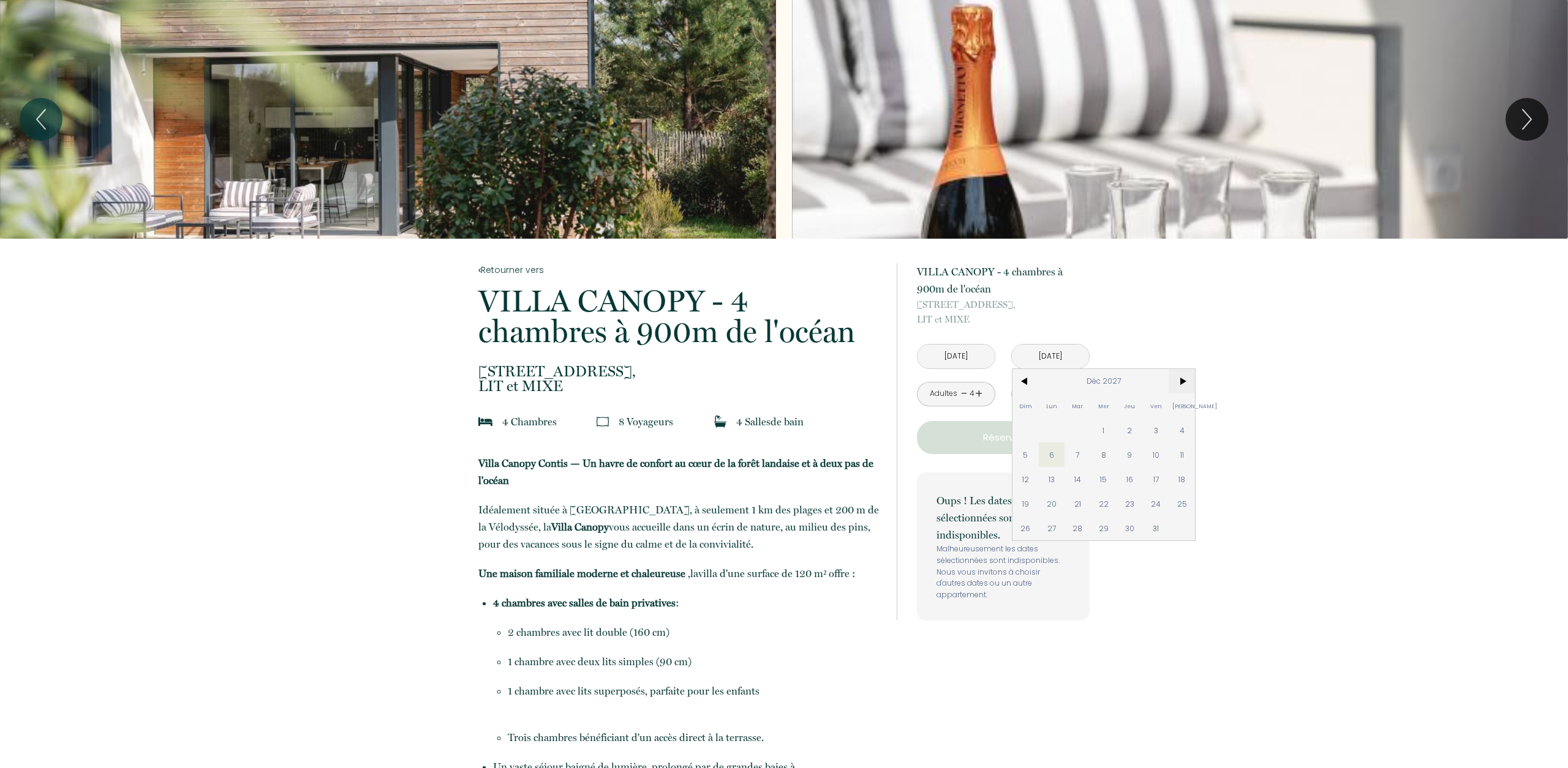
click at [1182, 385] on span ">" at bounding box center [1182, 381] width 26 height 25
click at [1181, 454] on span "8" at bounding box center [1182, 455] width 26 height 25
type input "[DATE][PERSON_NAME]"
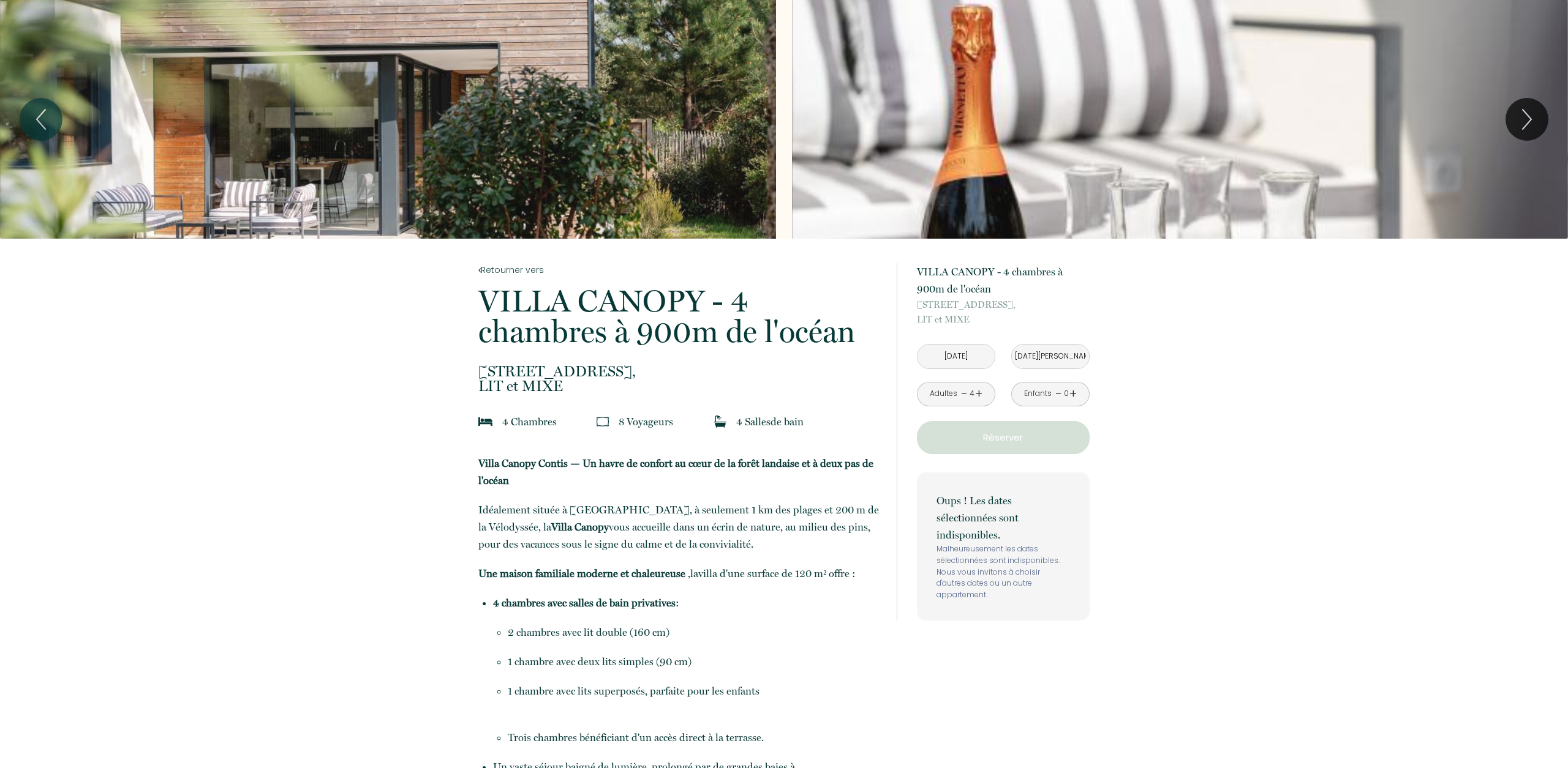
click at [949, 359] on input "[DATE]" at bounding box center [955, 357] width 77 height 24
click at [1011, 526] on span "29" at bounding box center [1009, 529] width 26 height 25
type input "[DATE]"
click at [999, 434] on p "Réserver" at bounding box center [1003, 438] width 165 height 15
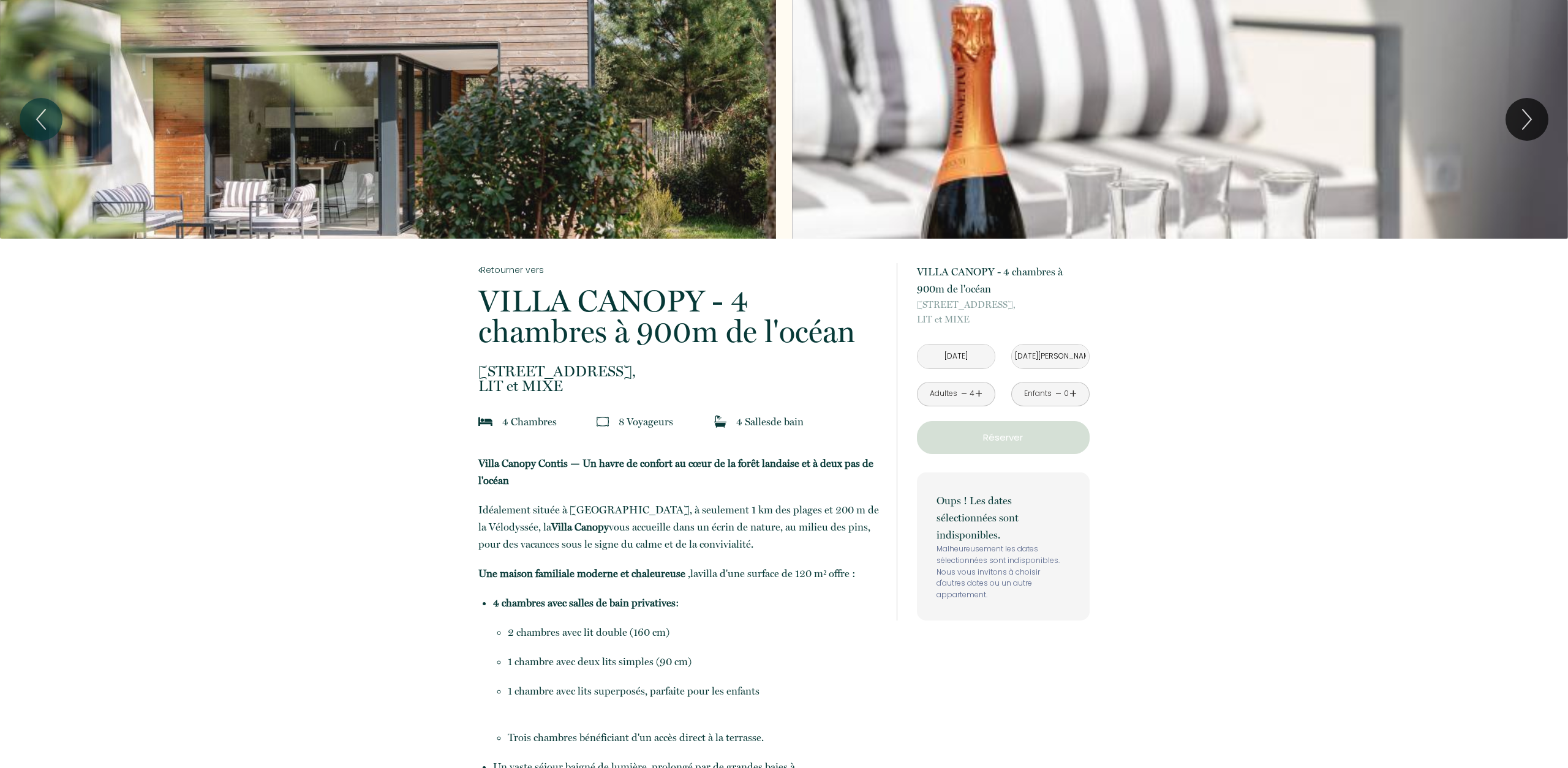
click at [999, 434] on p "Réserver" at bounding box center [1003, 438] width 165 height 15
